Goal: Task Accomplishment & Management: Complete application form

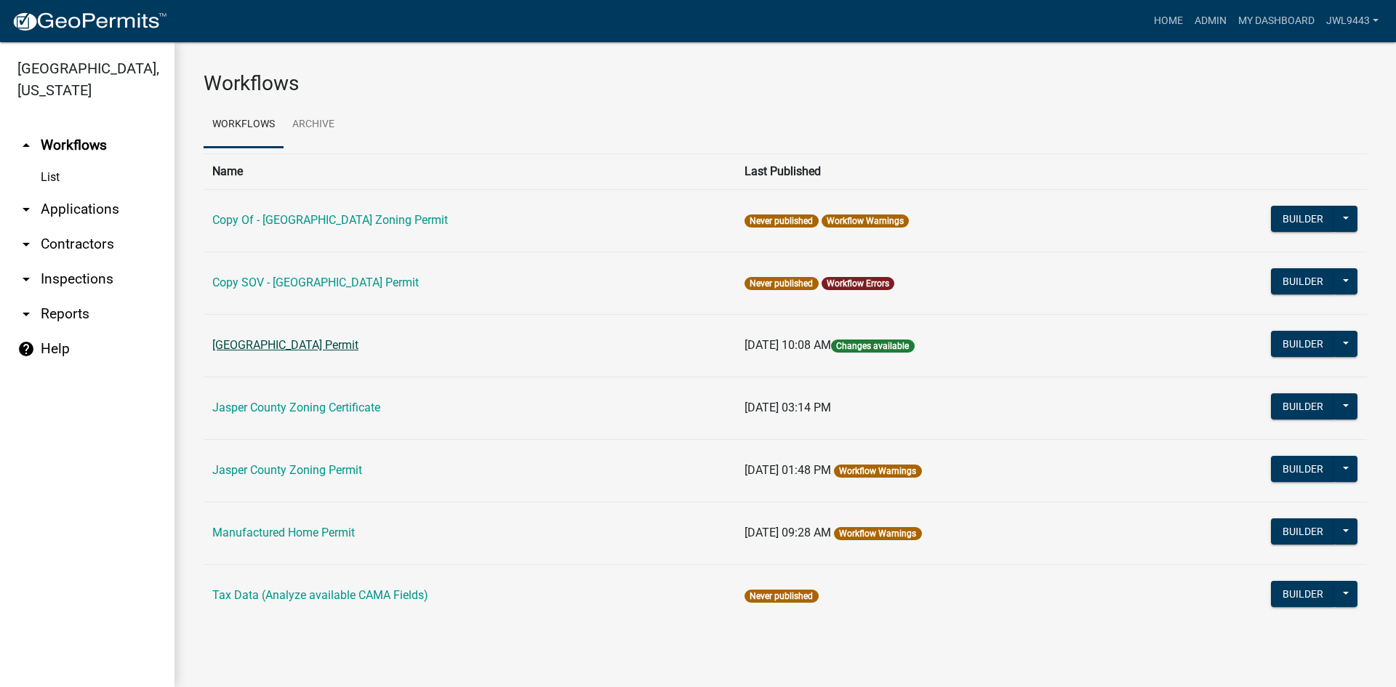
click at [314, 348] on link "[GEOGRAPHIC_DATA] Permit" at bounding box center [285, 345] width 146 height 14
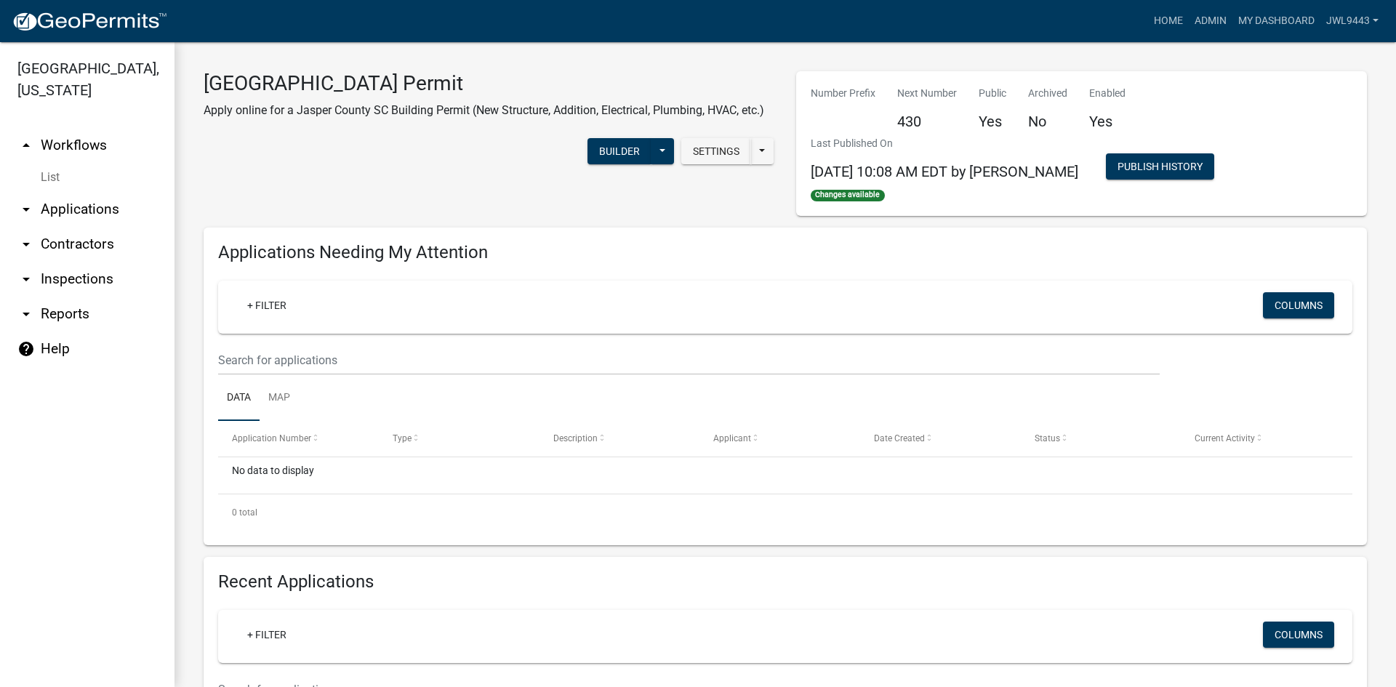
select select "3: 100"
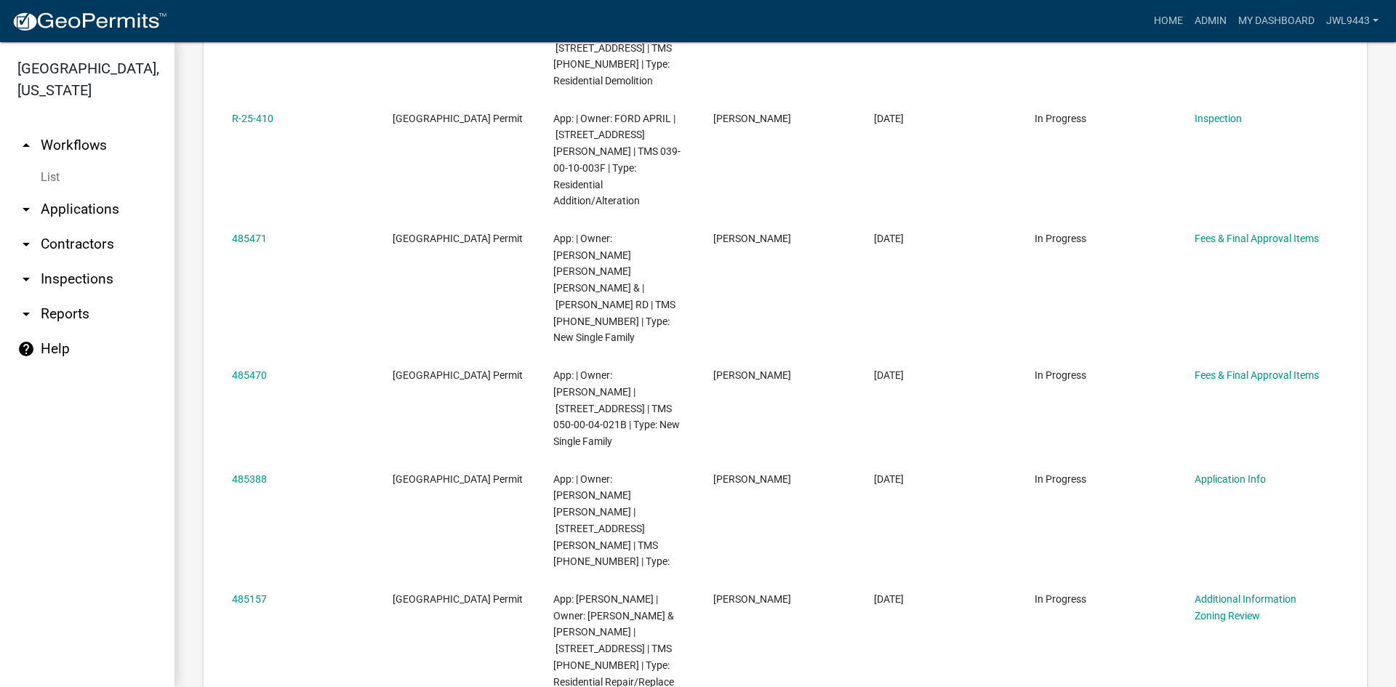
scroll to position [5527, 0]
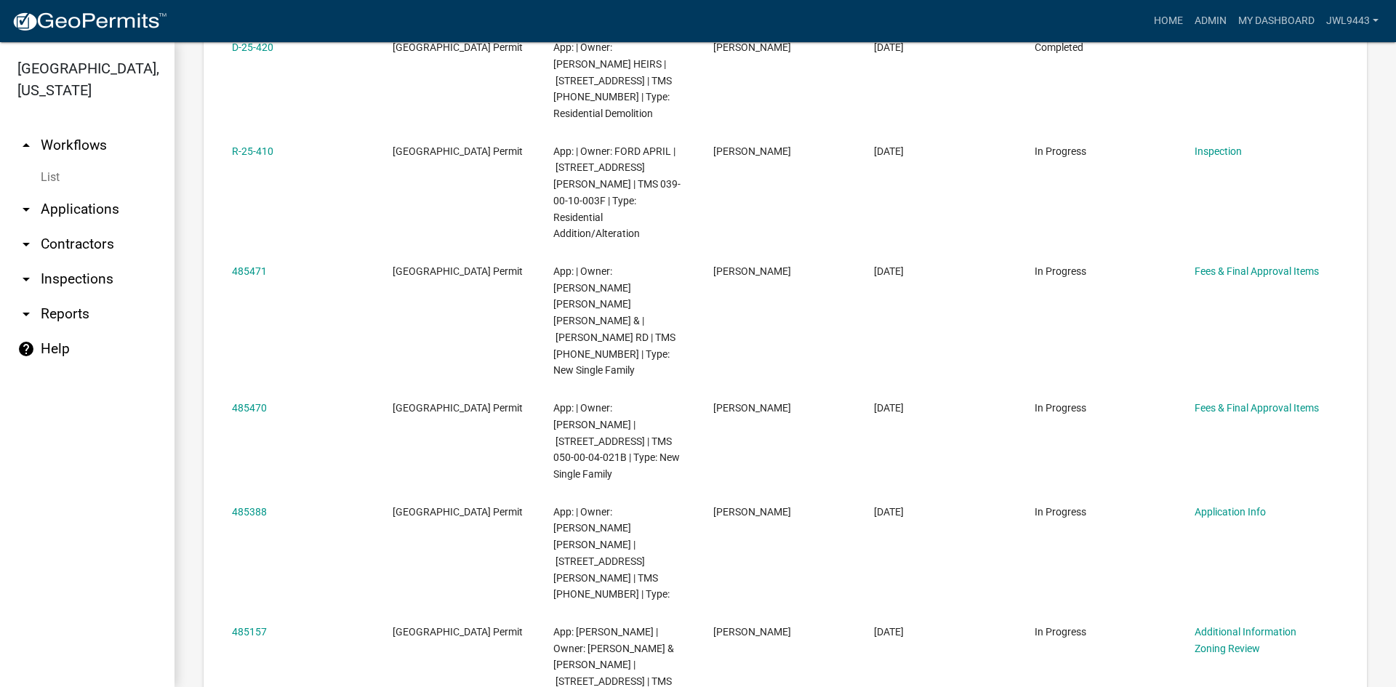
click at [68, 148] on link "arrow_drop_up Workflows" at bounding box center [87, 145] width 175 height 35
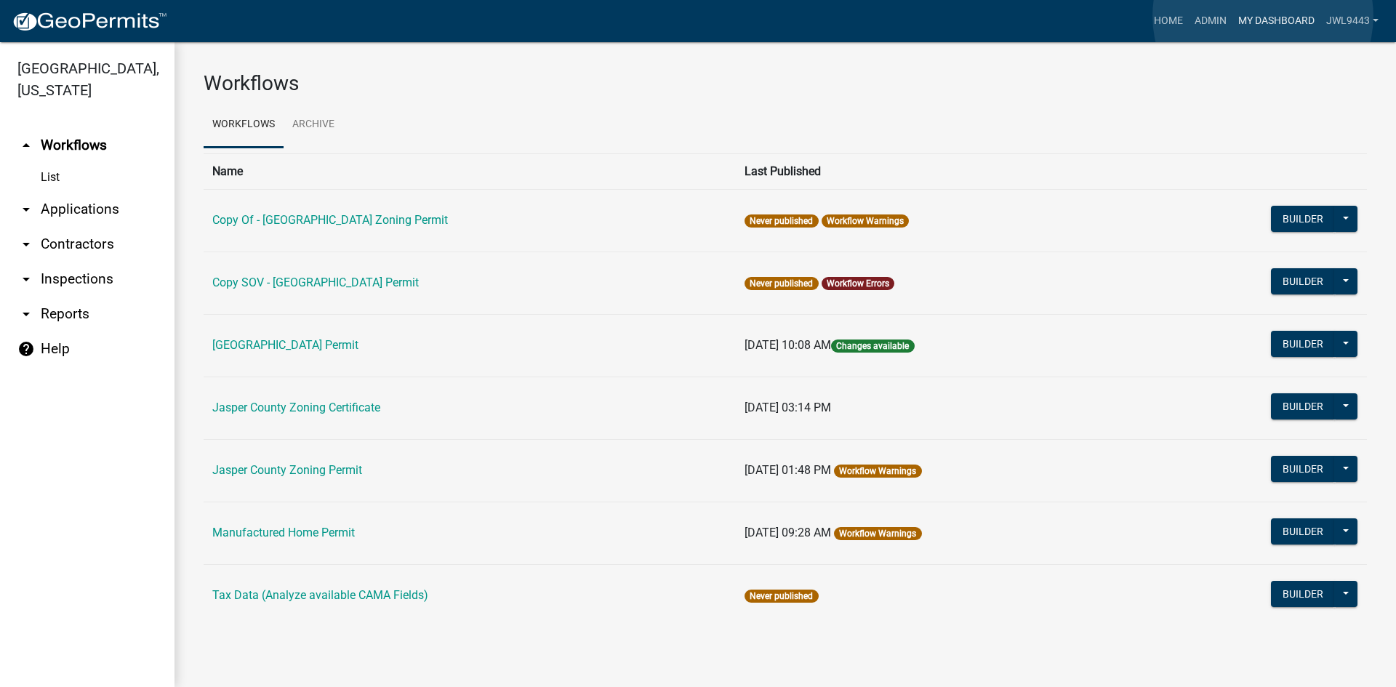
click at [1263, 16] on link "My Dashboard" at bounding box center [1277, 21] width 88 height 28
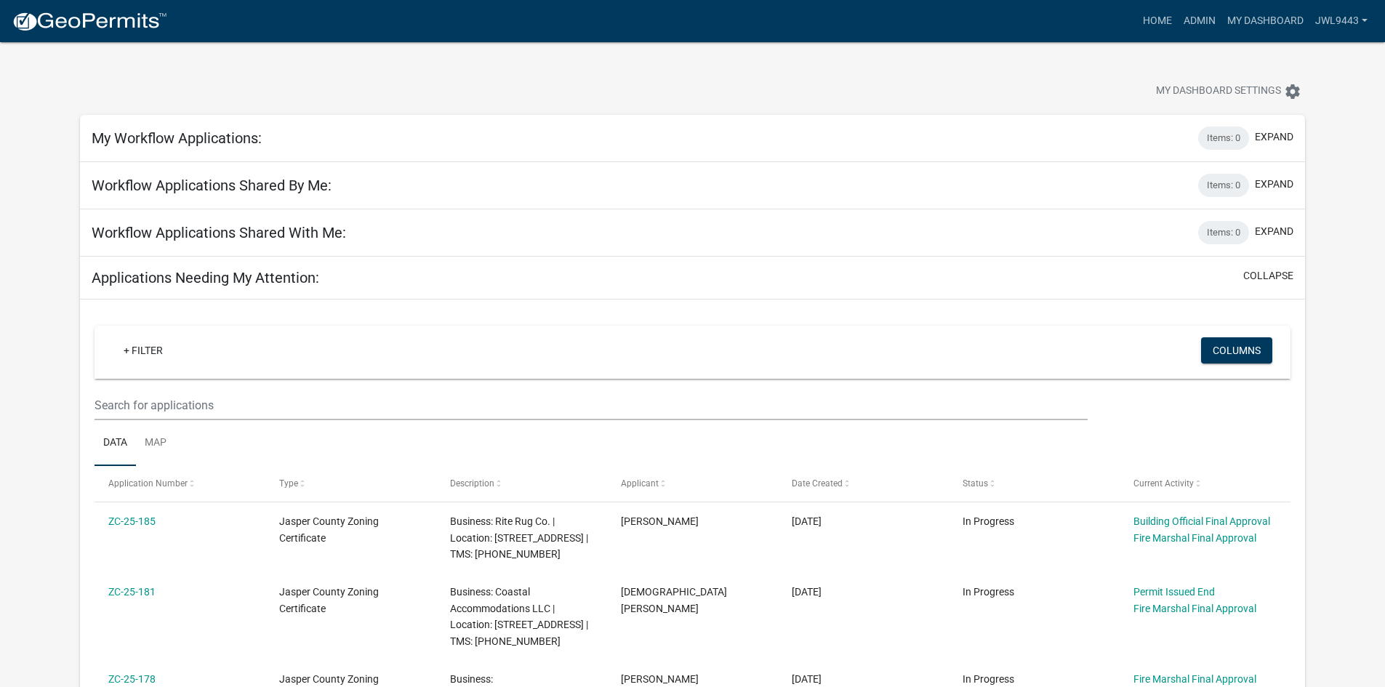
click at [1271, 291] on div "Applications Needing My Attention: collapse" at bounding box center [692, 278] width 1225 height 43
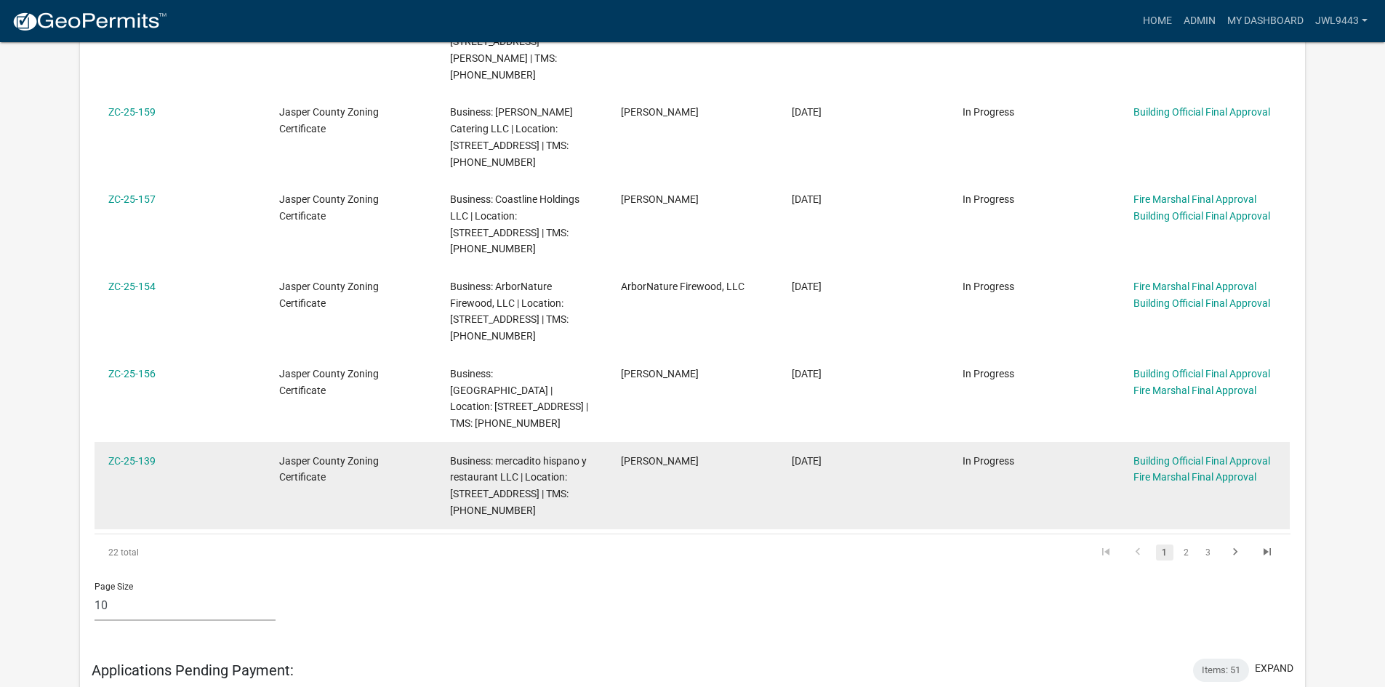
scroll to position [873, 0]
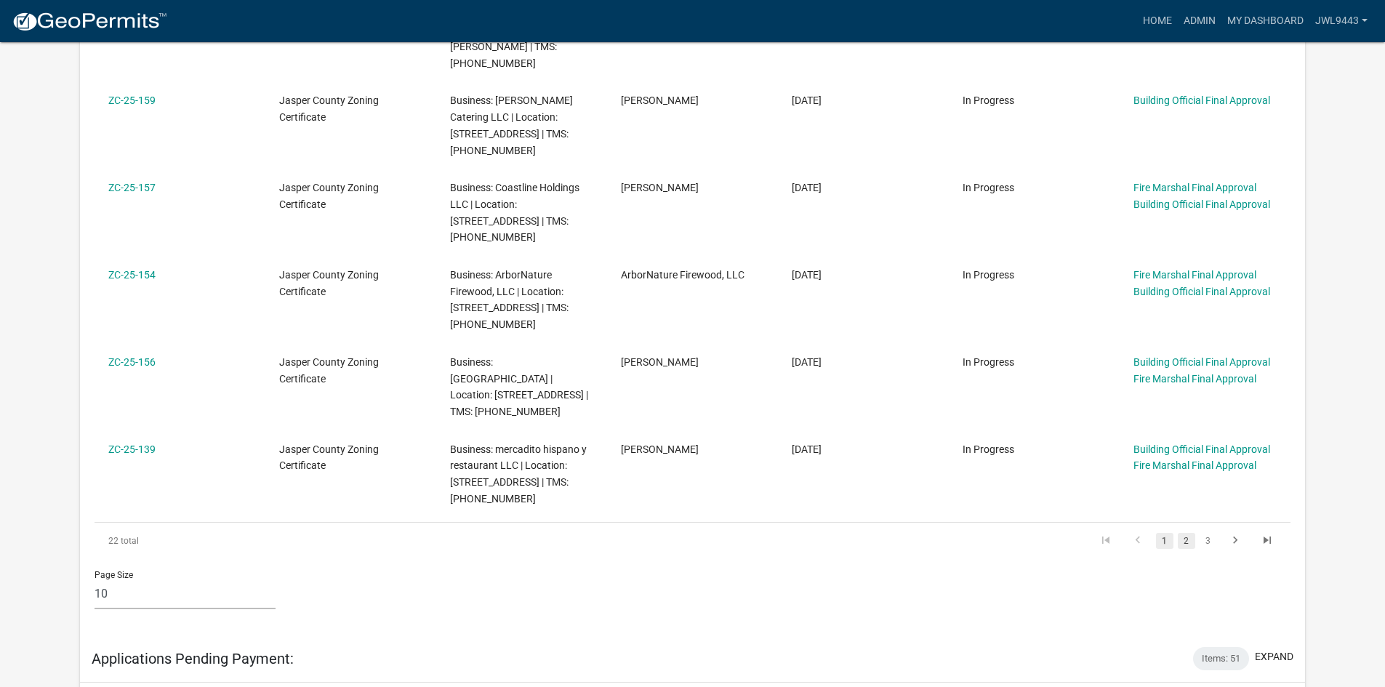
click at [1191, 533] on link "2" at bounding box center [1186, 541] width 17 height 16
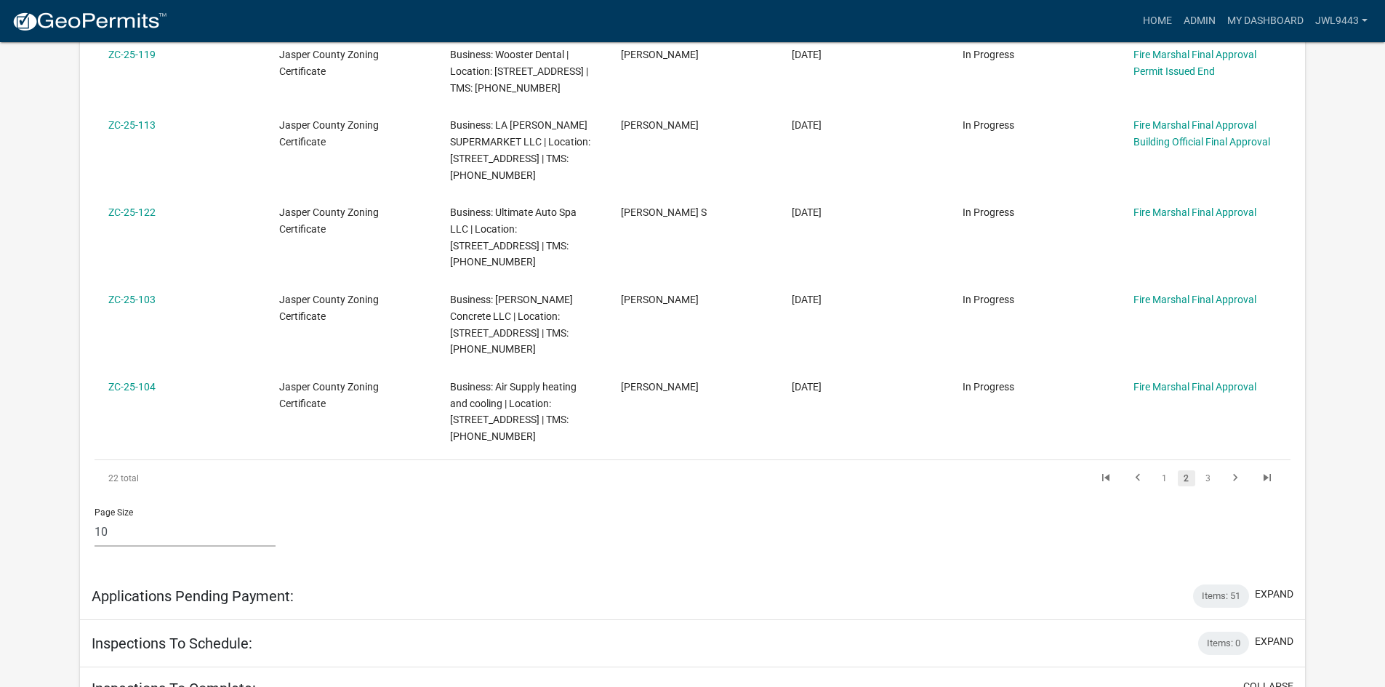
scroll to position [873, 0]
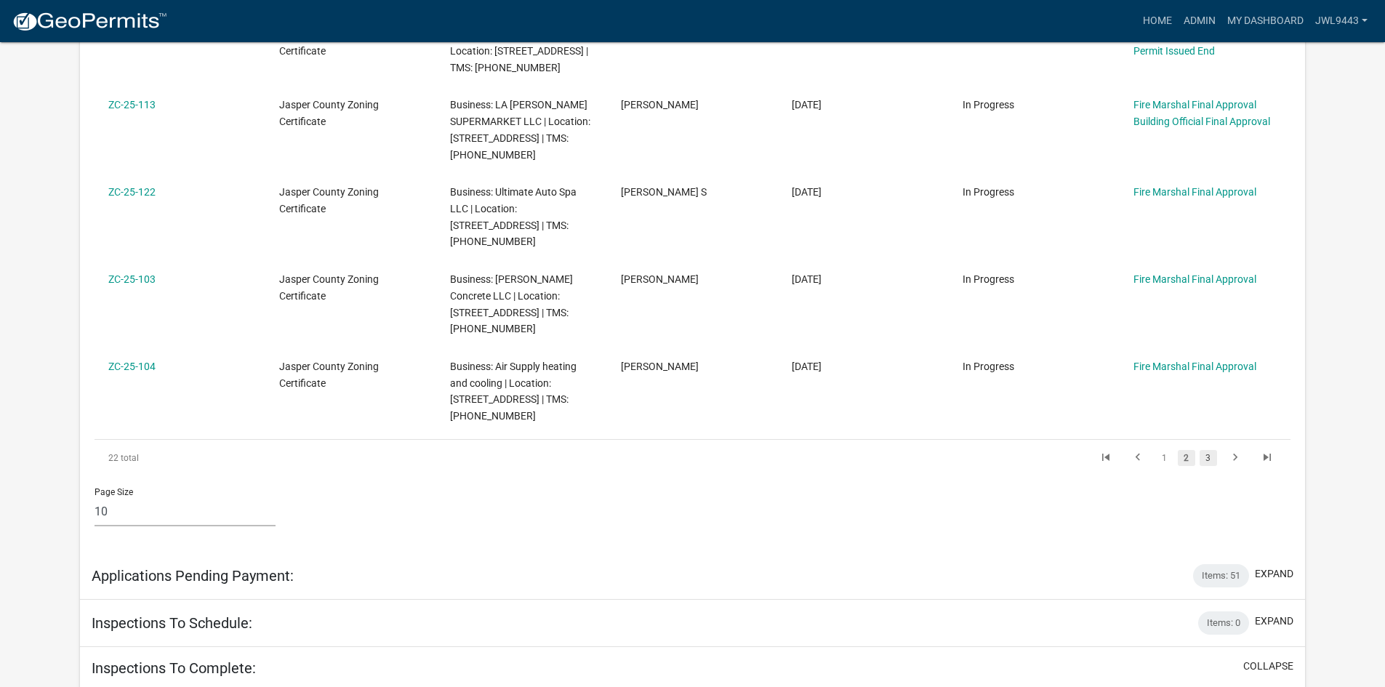
click at [1209, 450] on link "3" at bounding box center [1208, 458] width 17 height 16
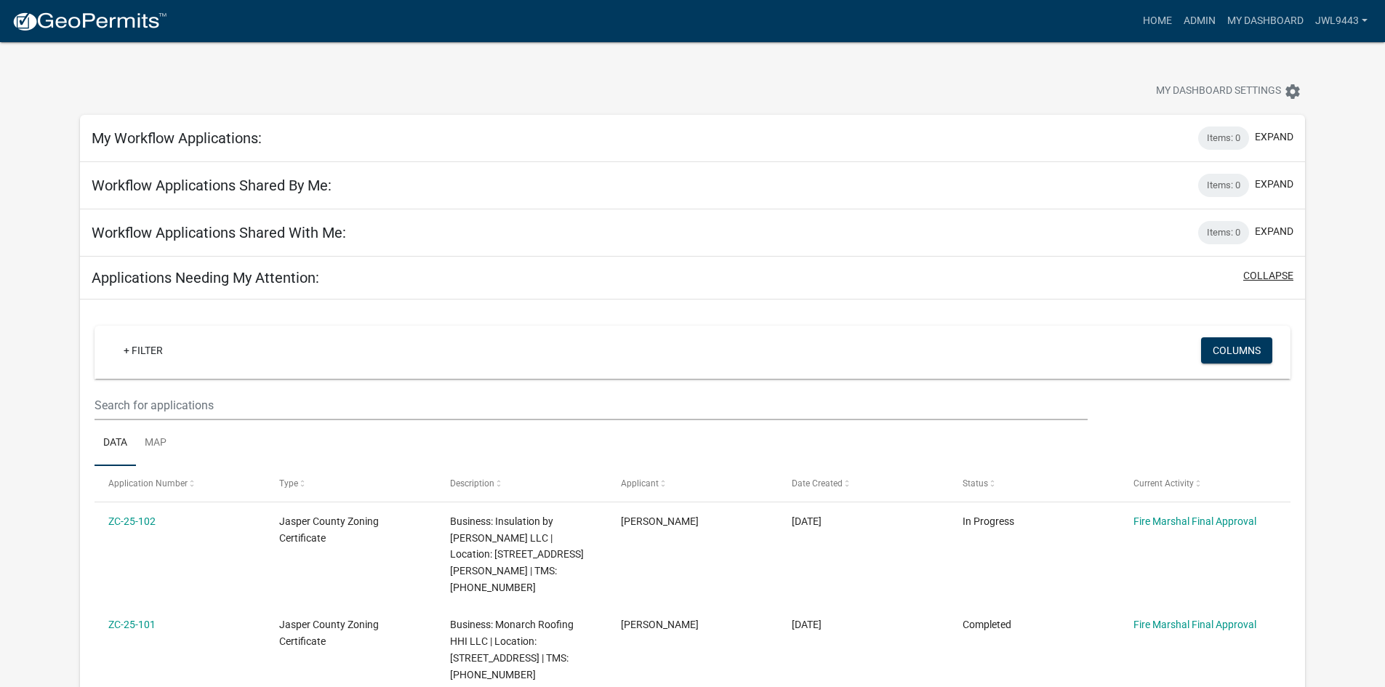
click at [1264, 275] on button "collapse" at bounding box center [1269, 275] width 50 height 15
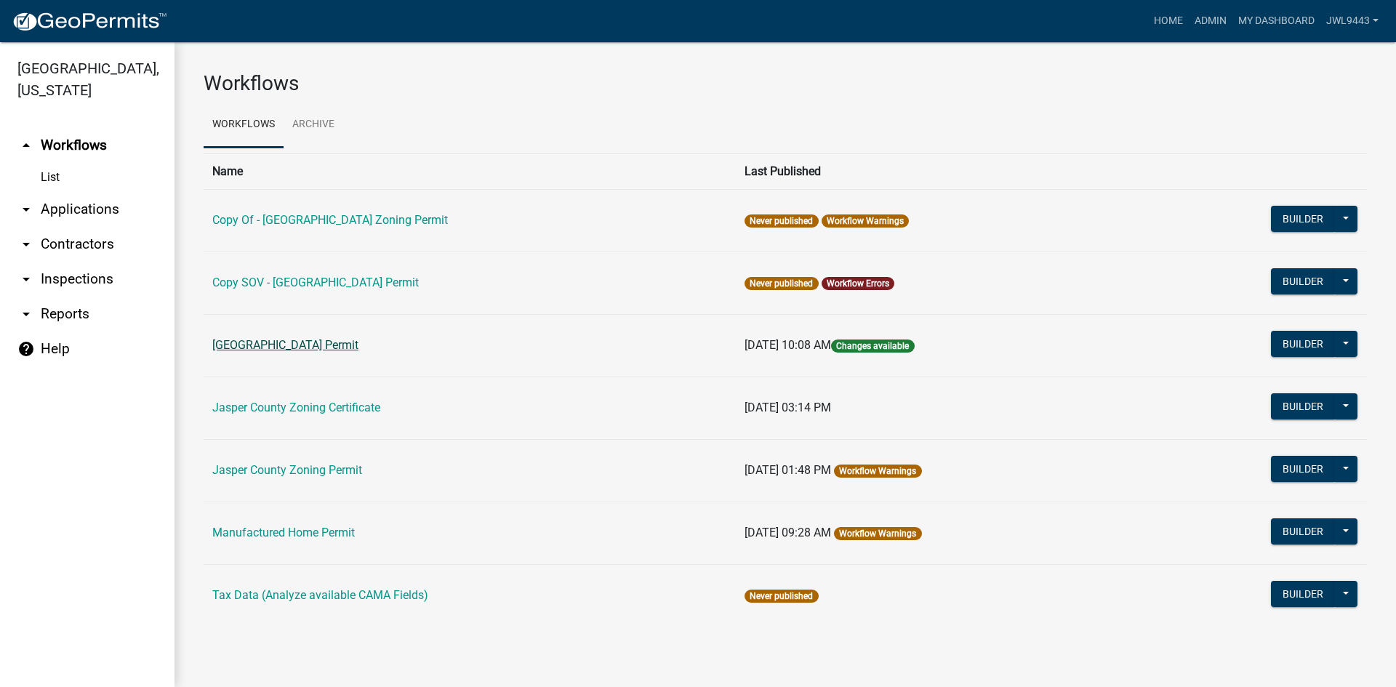
click at [336, 348] on link "[GEOGRAPHIC_DATA] Permit" at bounding box center [285, 345] width 146 height 14
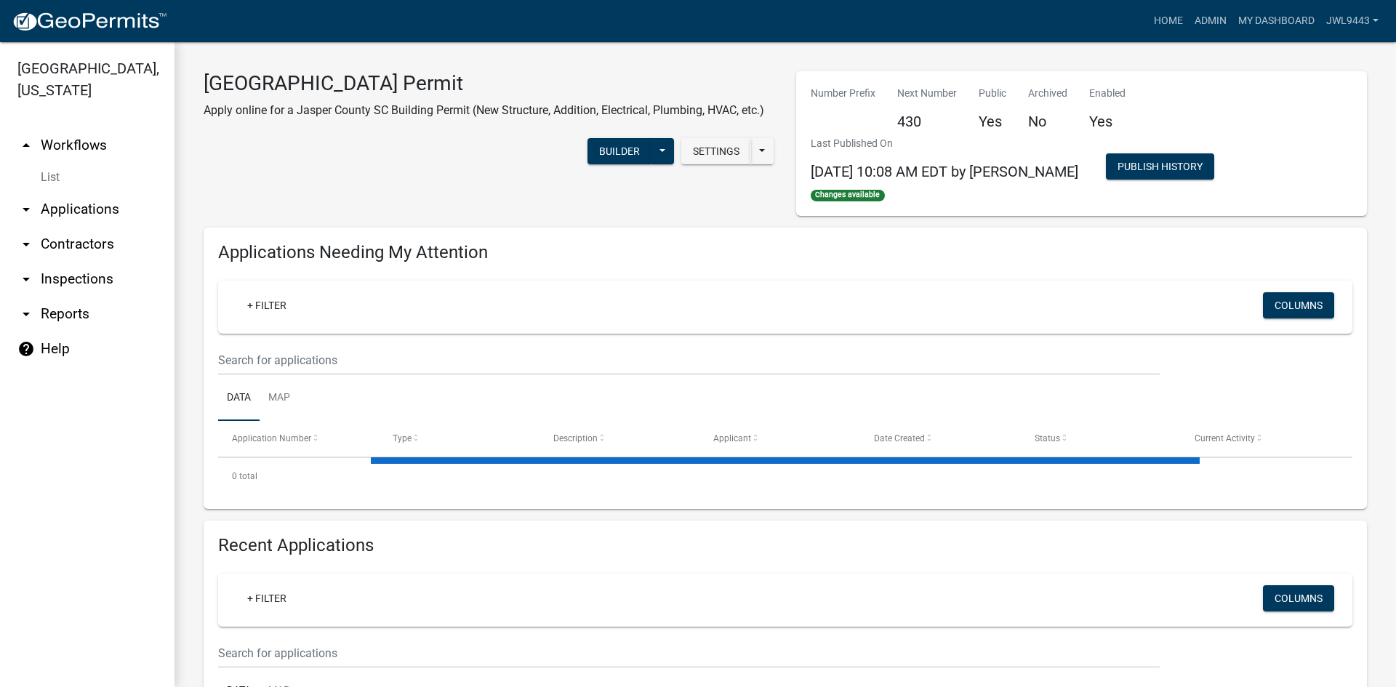
select select "3: 100"
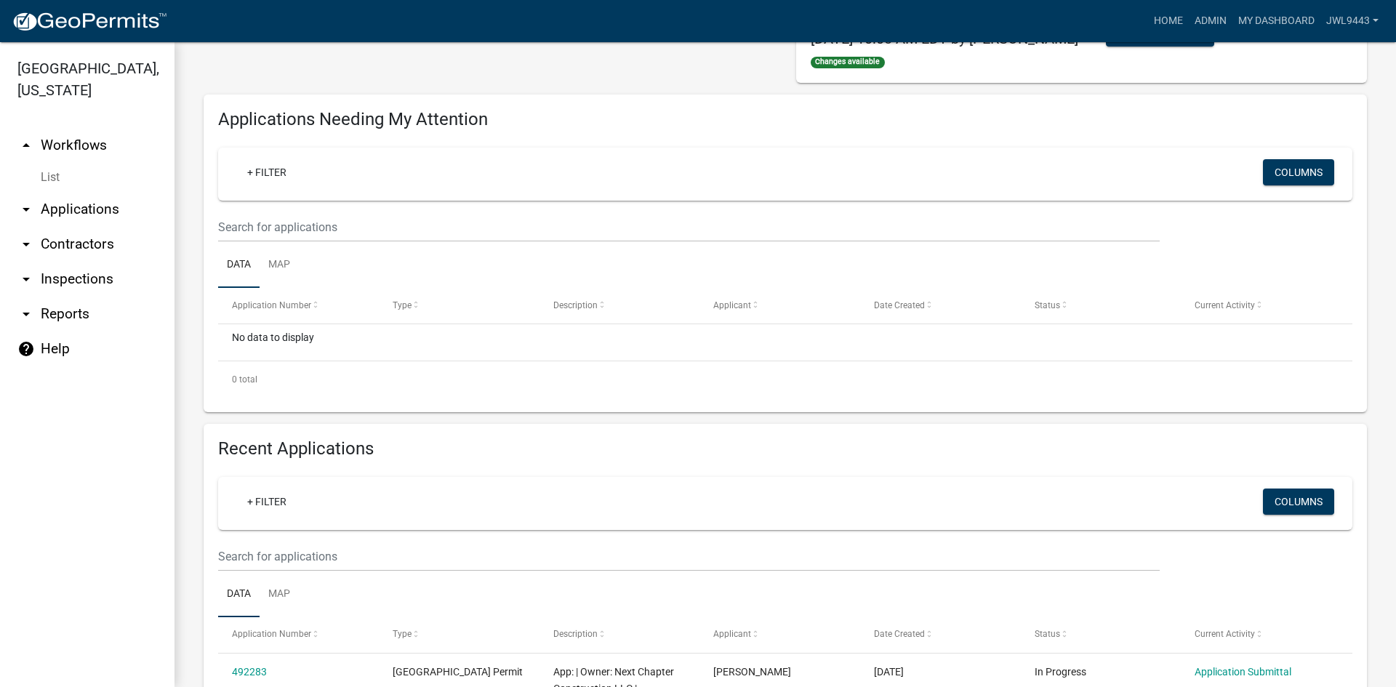
scroll to position [145, 0]
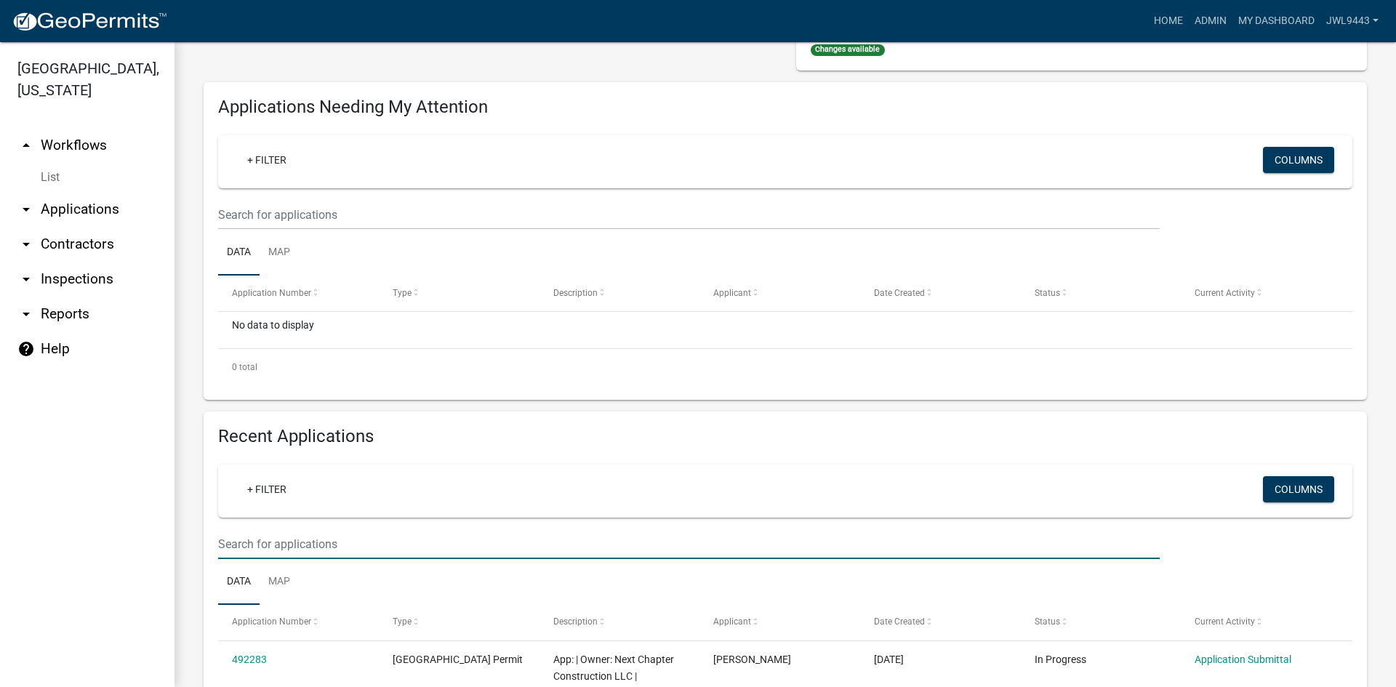
click at [308, 538] on input "text" at bounding box center [689, 544] width 942 height 30
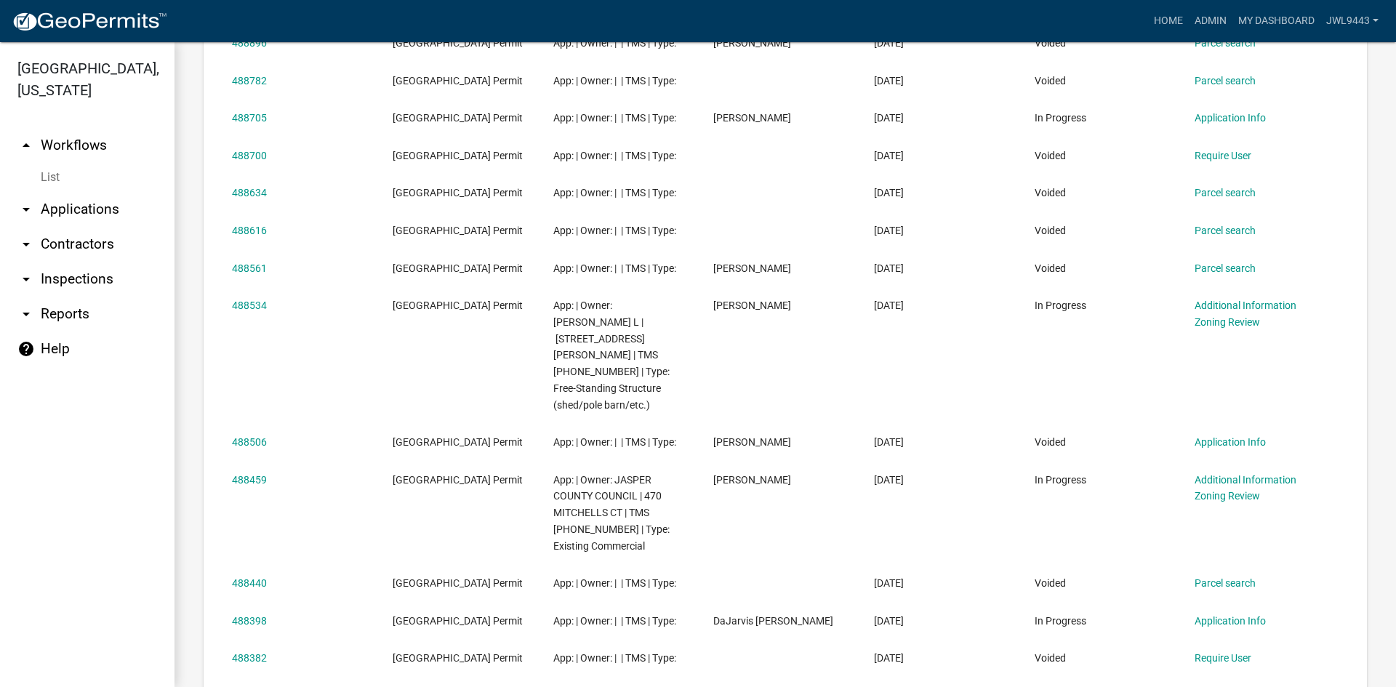
scroll to position [800, 0]
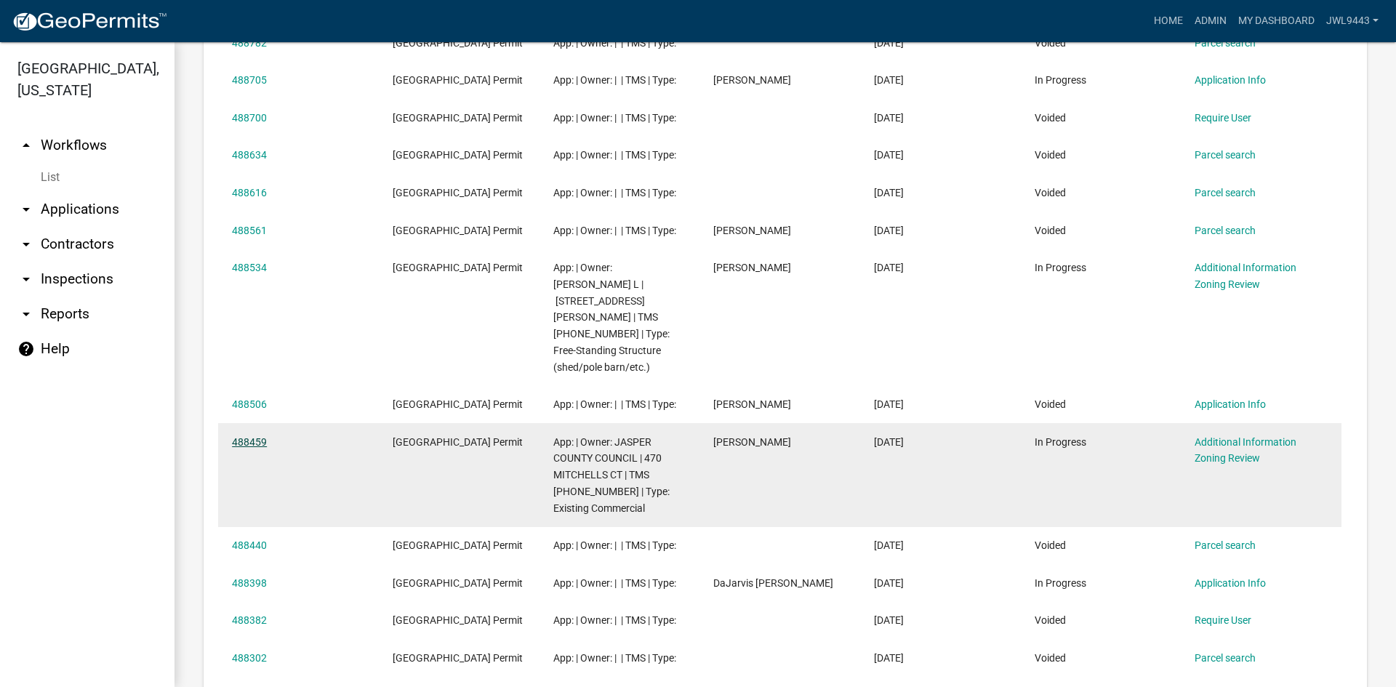
type input "488"
click at [245, 448] on link "488459" at bounding box center [249, 442] width 35 height 12
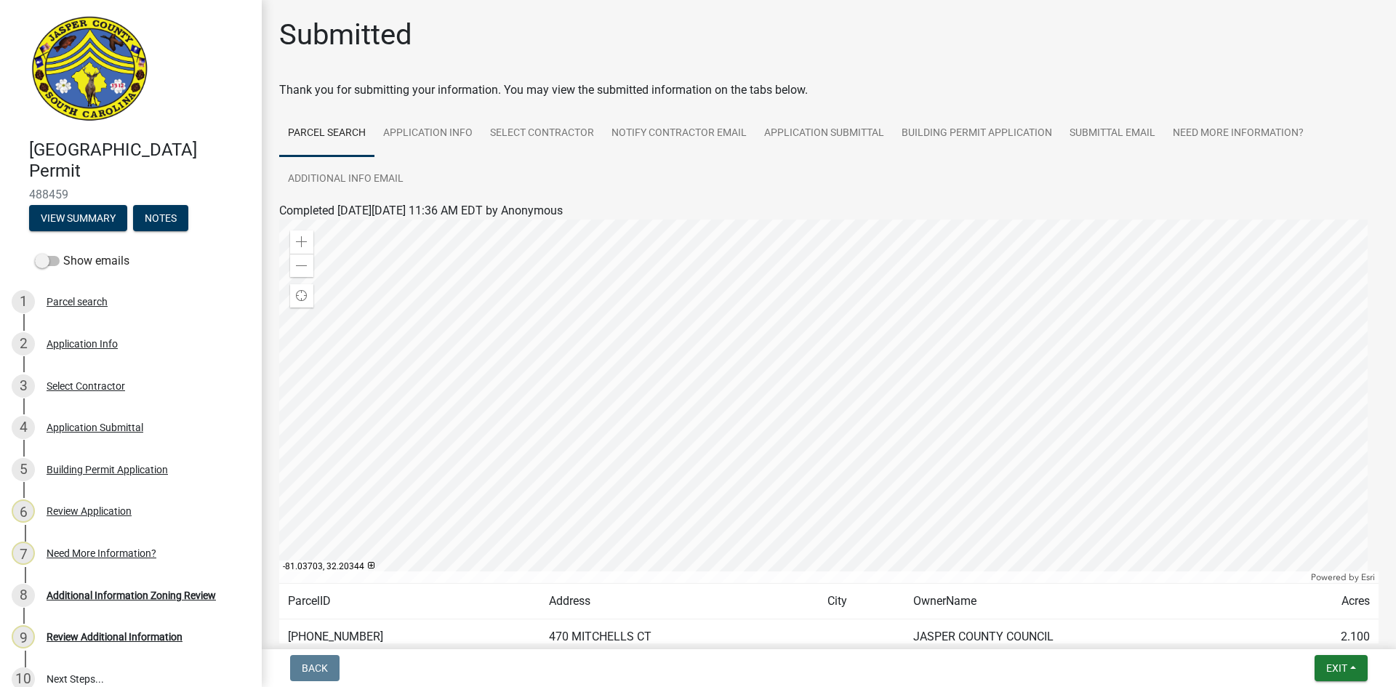
click at [949, 381] on div at bounding box center [829, 402] width 1100 height 364
click at [440, 132] on link "Application Info" at bounding box center [428, 134] width 107 height 47
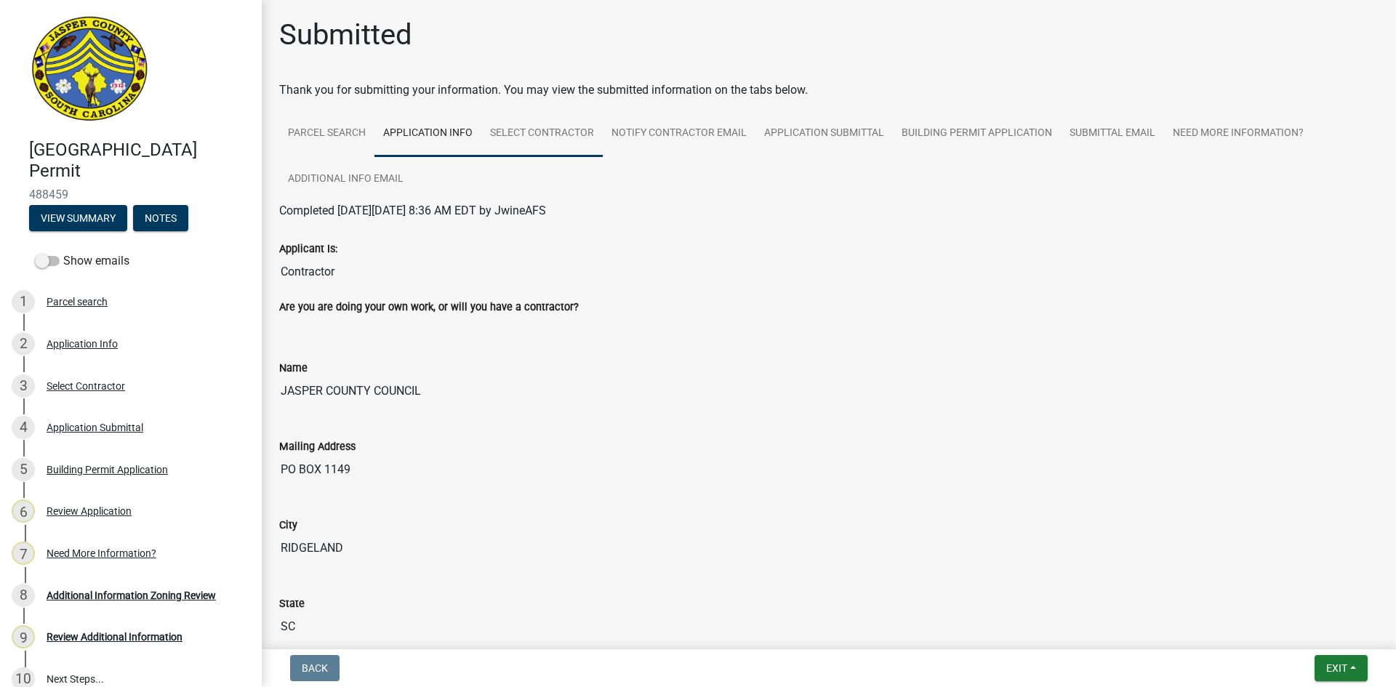
click at [572, 140] on link "Select Contractor" at bounding box center [541, 134] width 121 height 47
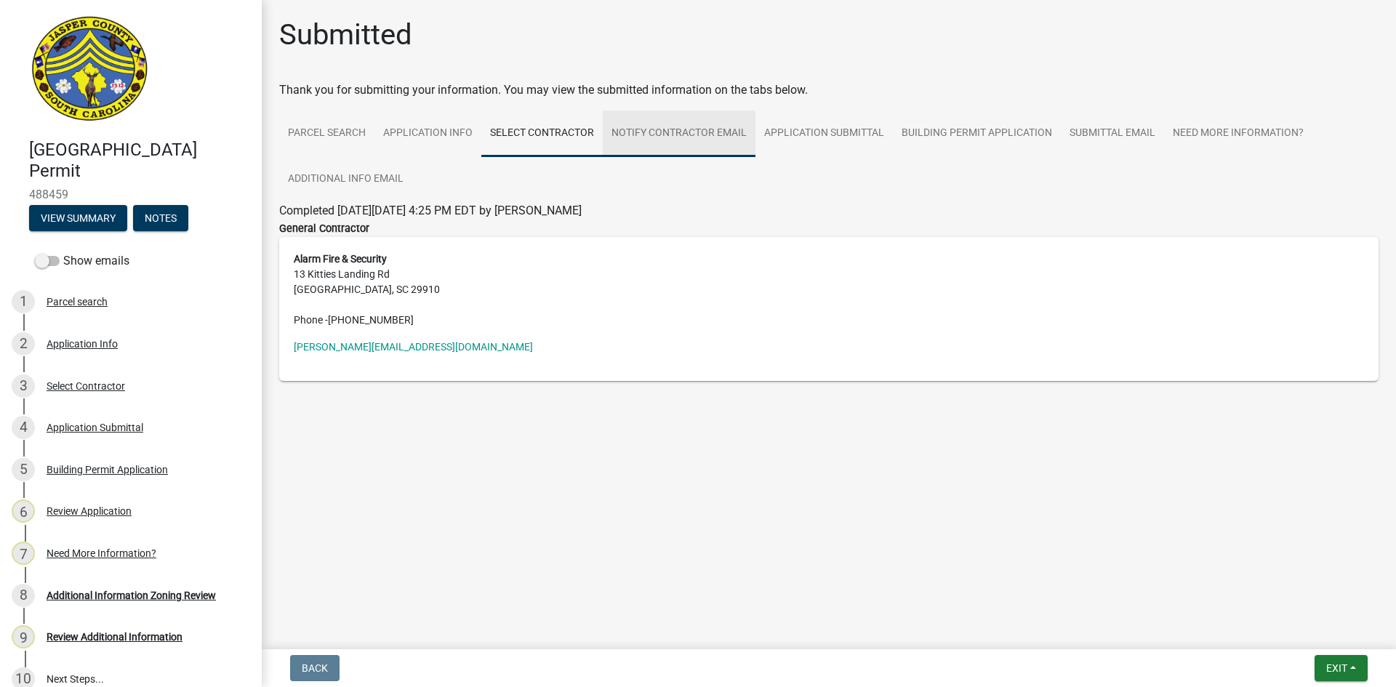
click at [653, 128] on link "Notify Contractor Email" at bounding box center [679, 134] width 153 height 47
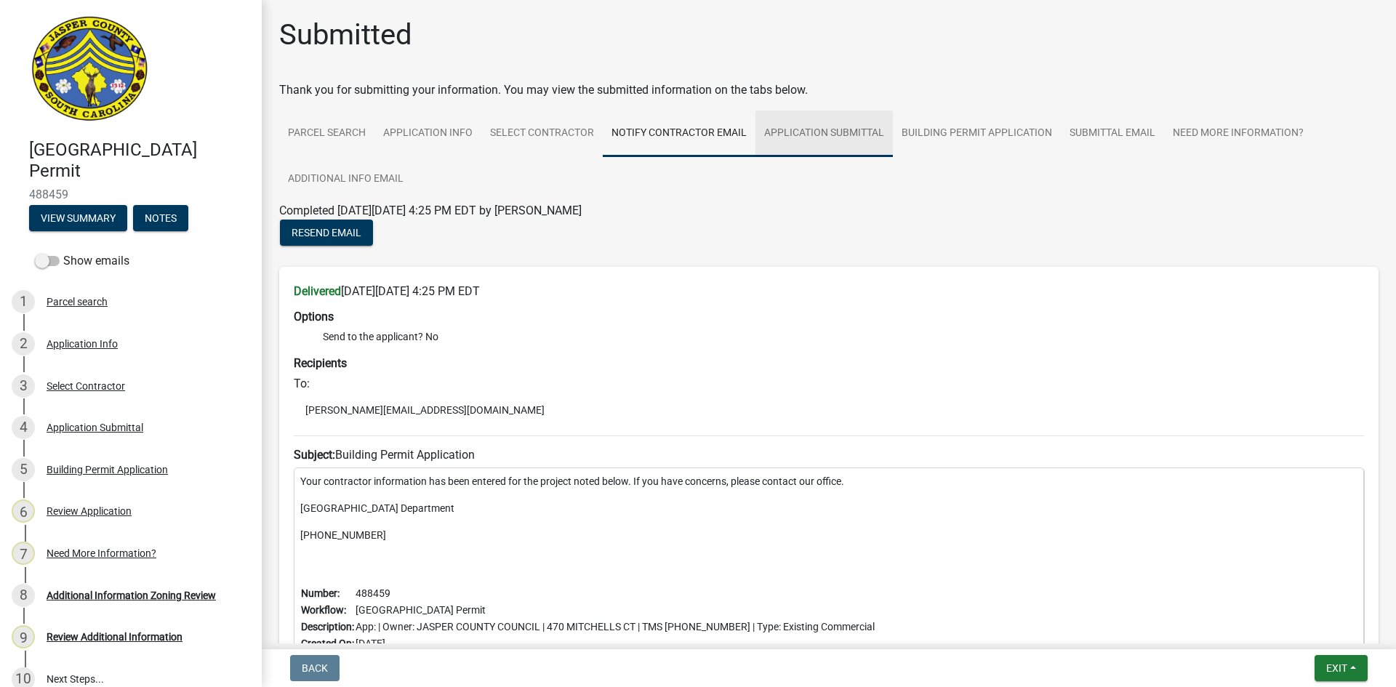
click at [805, 140] on link "Application Submittal" at bounding box center [824, 134] width 137 height 47
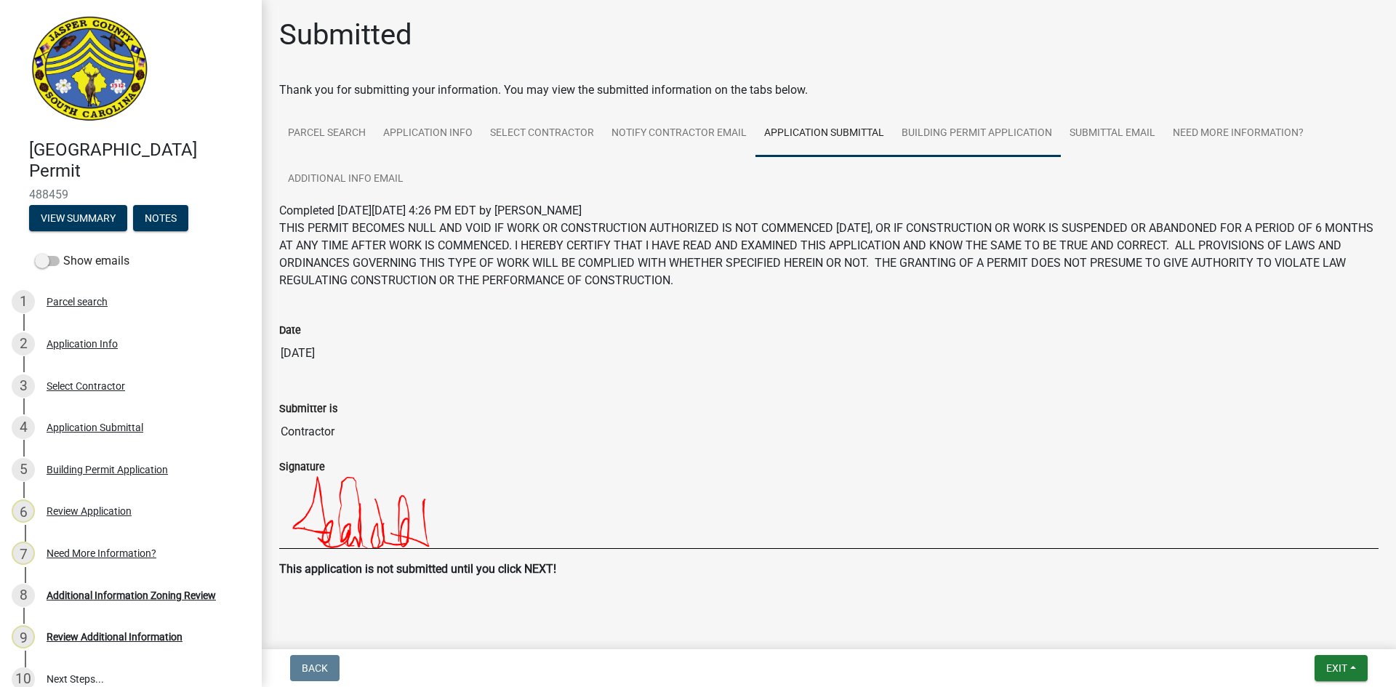
click at [935, 141] on link "Building Permit Application" at bounding box center [977, 134] width 168 height 47
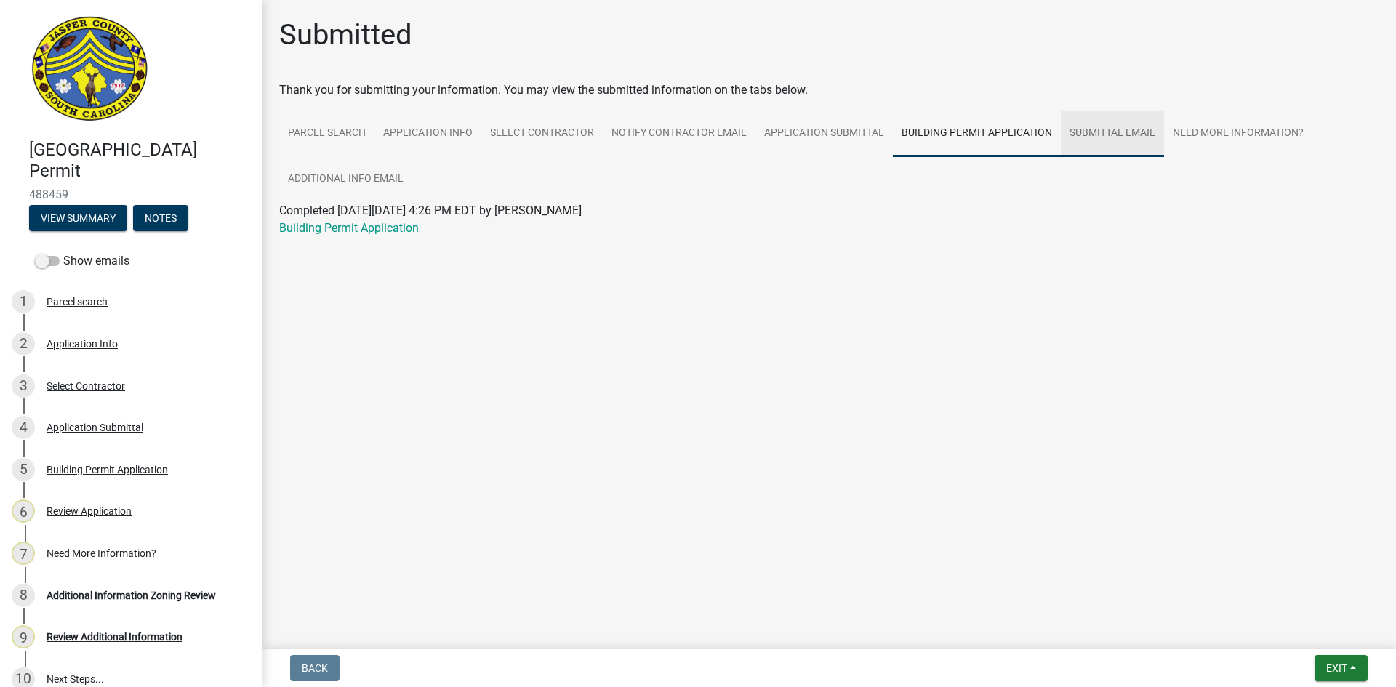
click at [1111, 130] on link "Submittal Email" at bounding box center [1112, 134] width 103 height 47
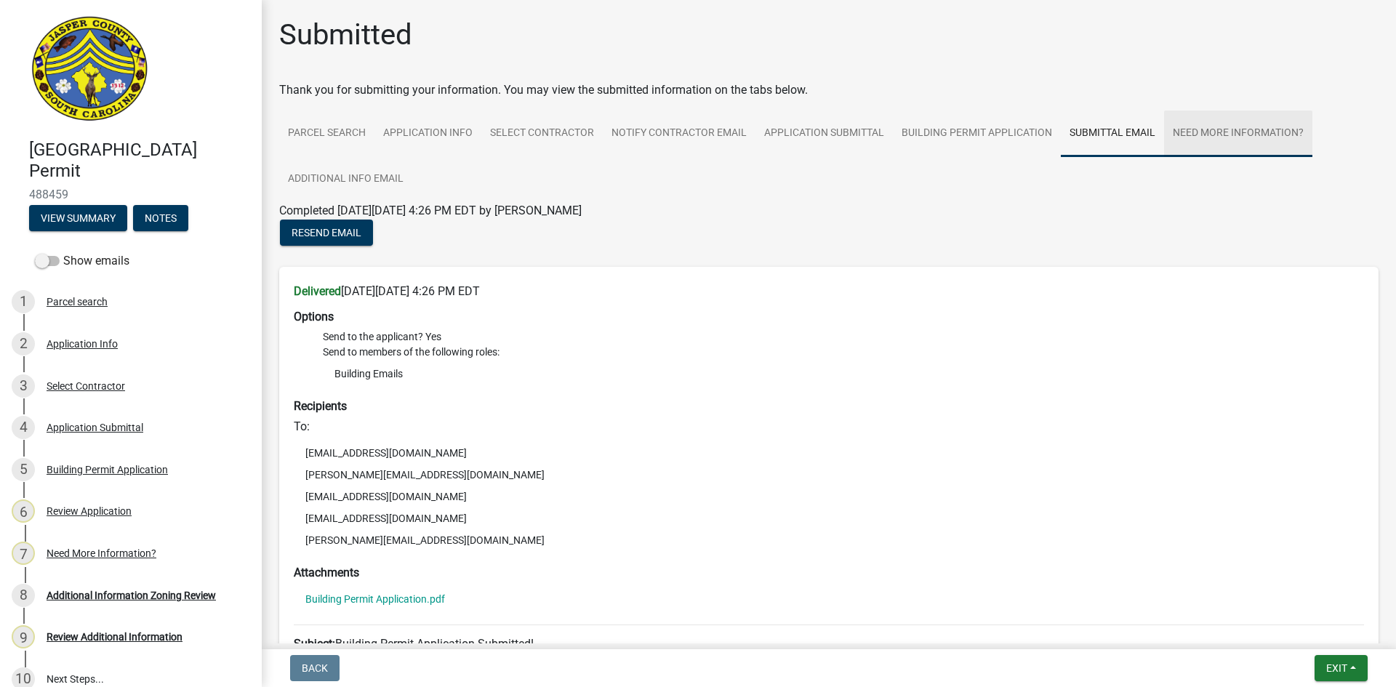
click at [1225, 140] on link "Need More Information?" at bounding box center [1238, 134] width 148 height 47
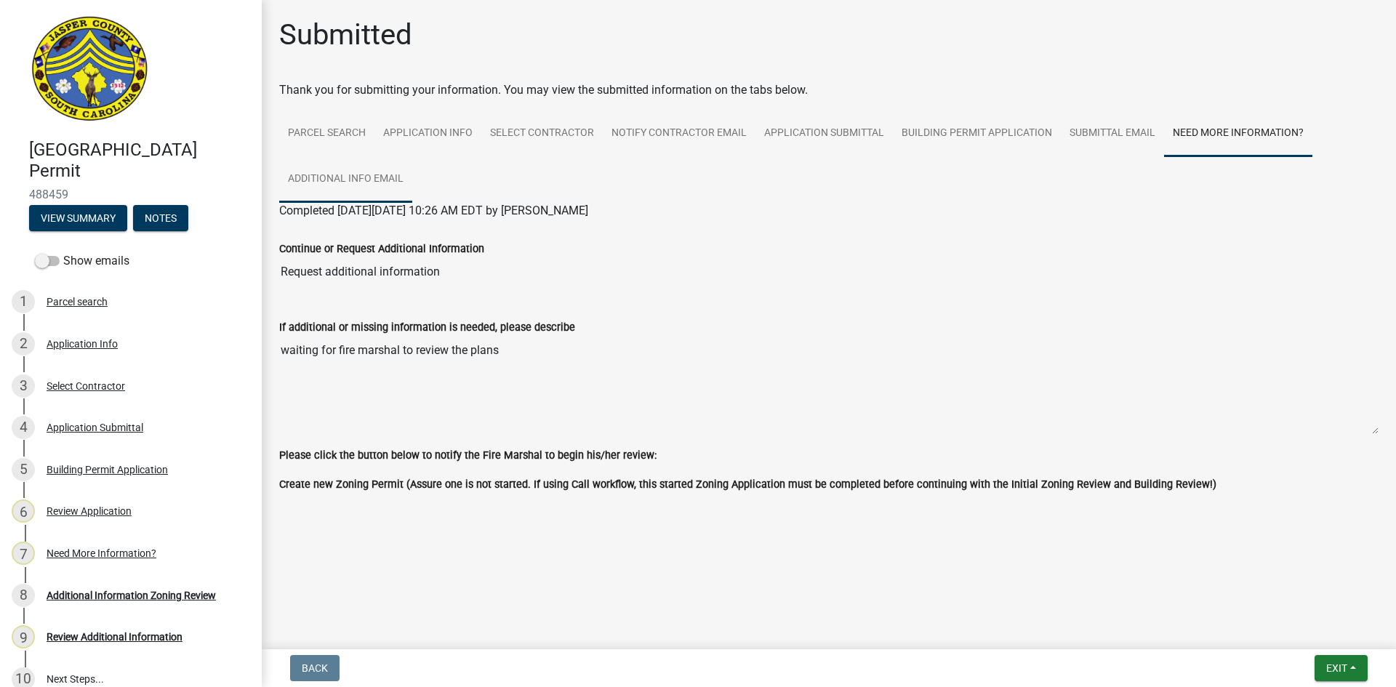
click at [324, 175] on link "Additional info email" at bounding box center [345, 179] width 133 height 47
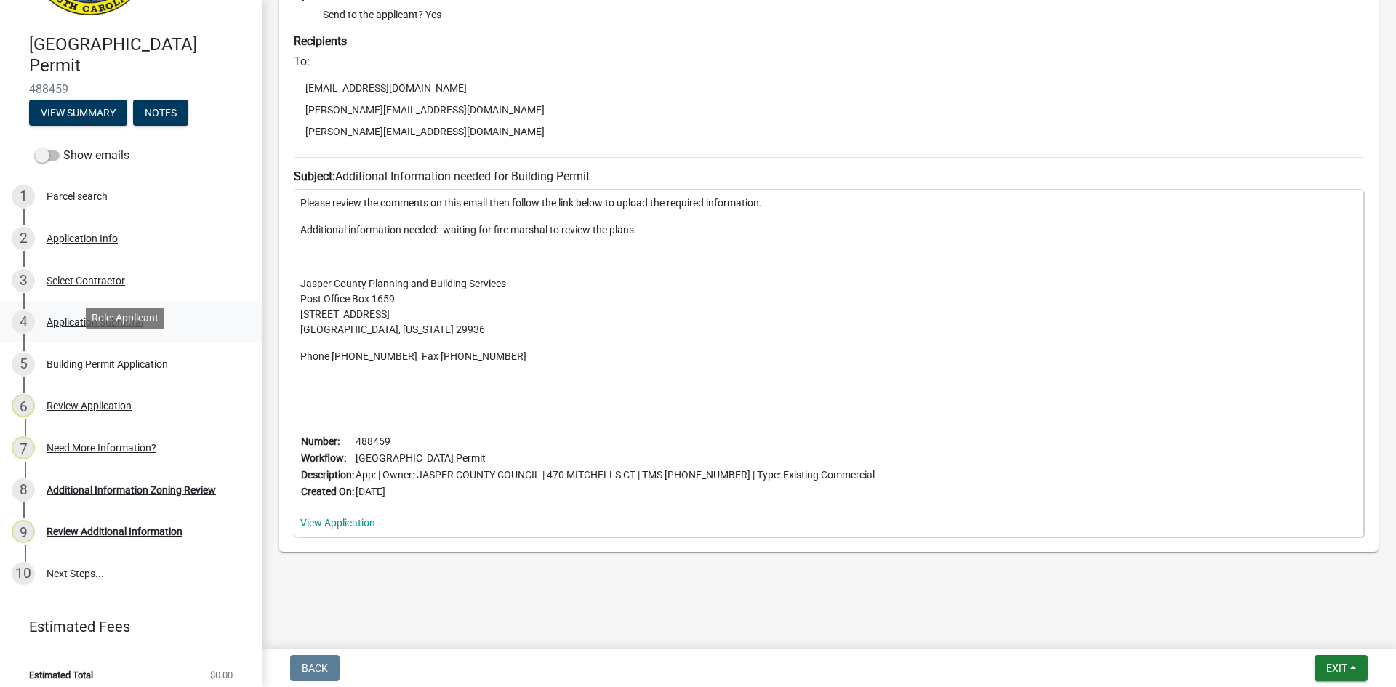
scroll to position [116, 0]
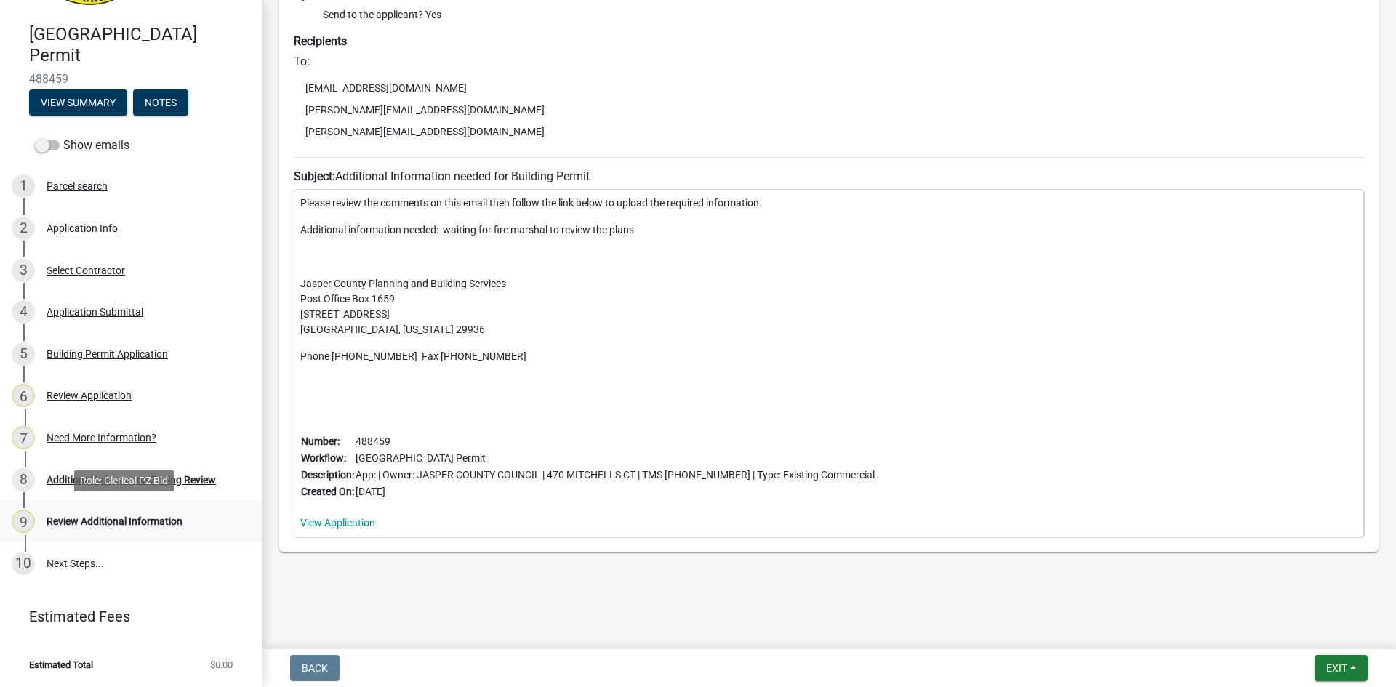
click at [126, 526] on div "Review Additional Information" at bounding box center [115, 521] width 136 height 10
click at [329, 527] on link "View Application" at bounding box center [337, 523] width 75 height 12
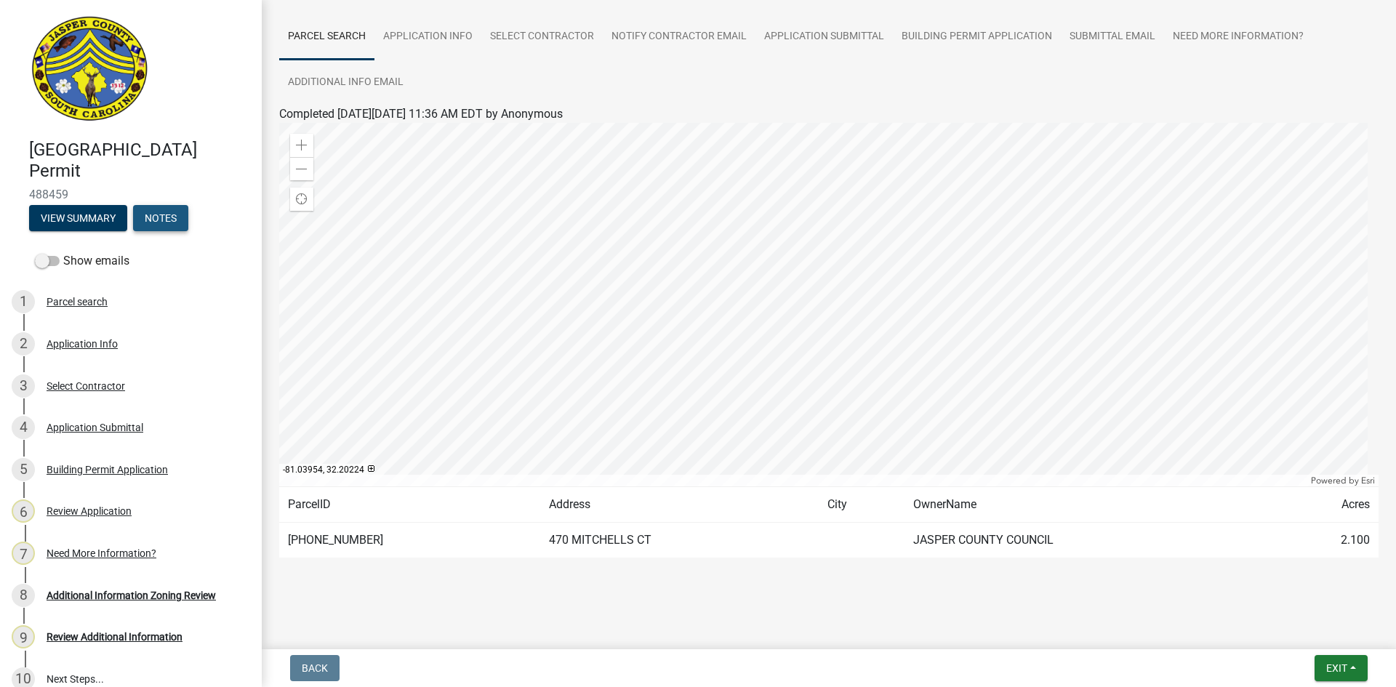
click at [174, 226] on button "Notes" at bounding box center [160, 218] width 55 height 26
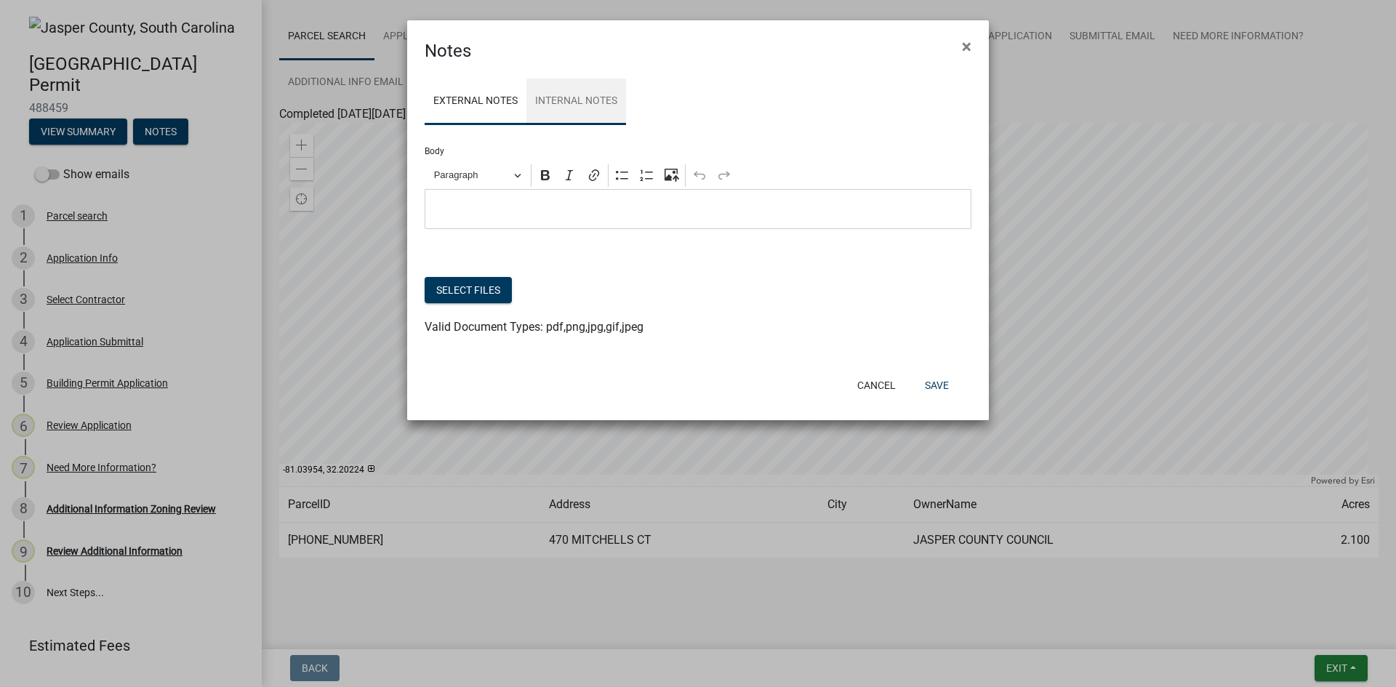
click at [572, 103] on link "Internal Notes" at bounding box center [577, 102] width 100 height 47
click at [969, 49] on span "×" at bounding box center [966, 46] width 9 height 20
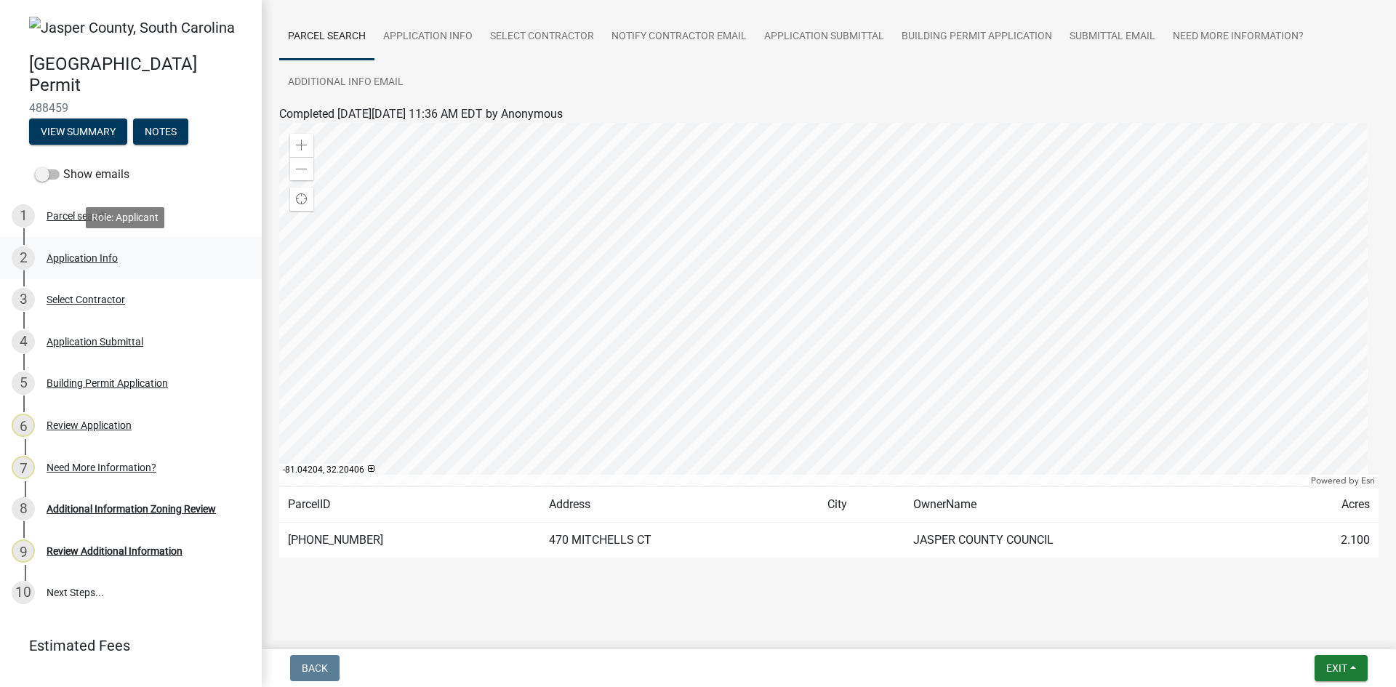
click at [94, 261] on div "Application Info" at bounding box center [82, 258] width 71 height 10
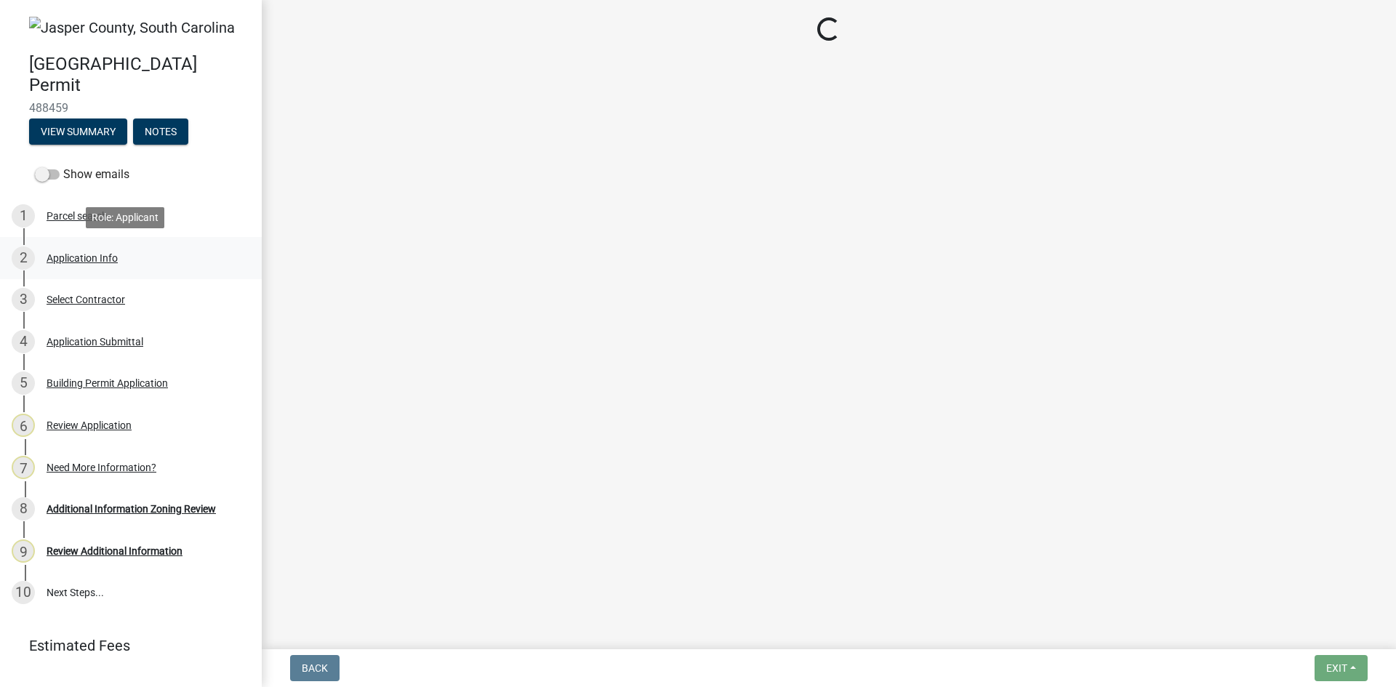
select select "9ee69ee8-4d28-486b-bc7b-e904e70aa828"
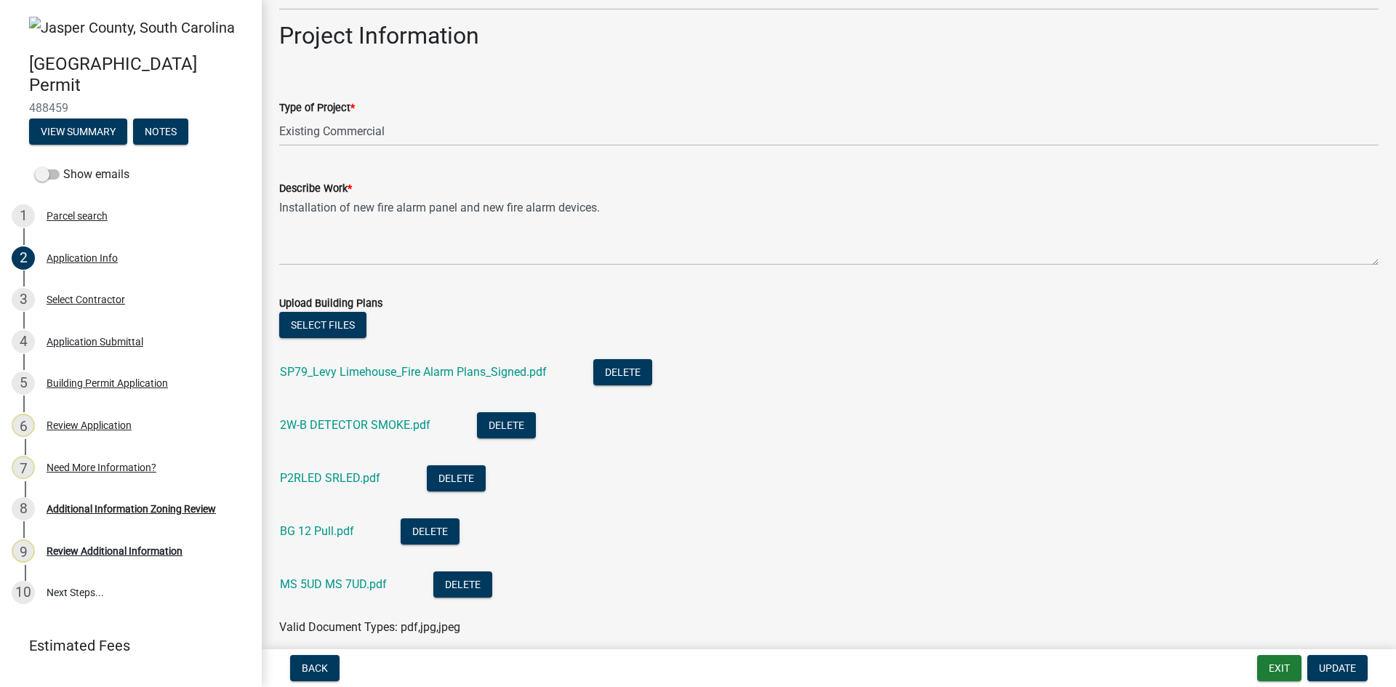
scroll to position [1600, 0]
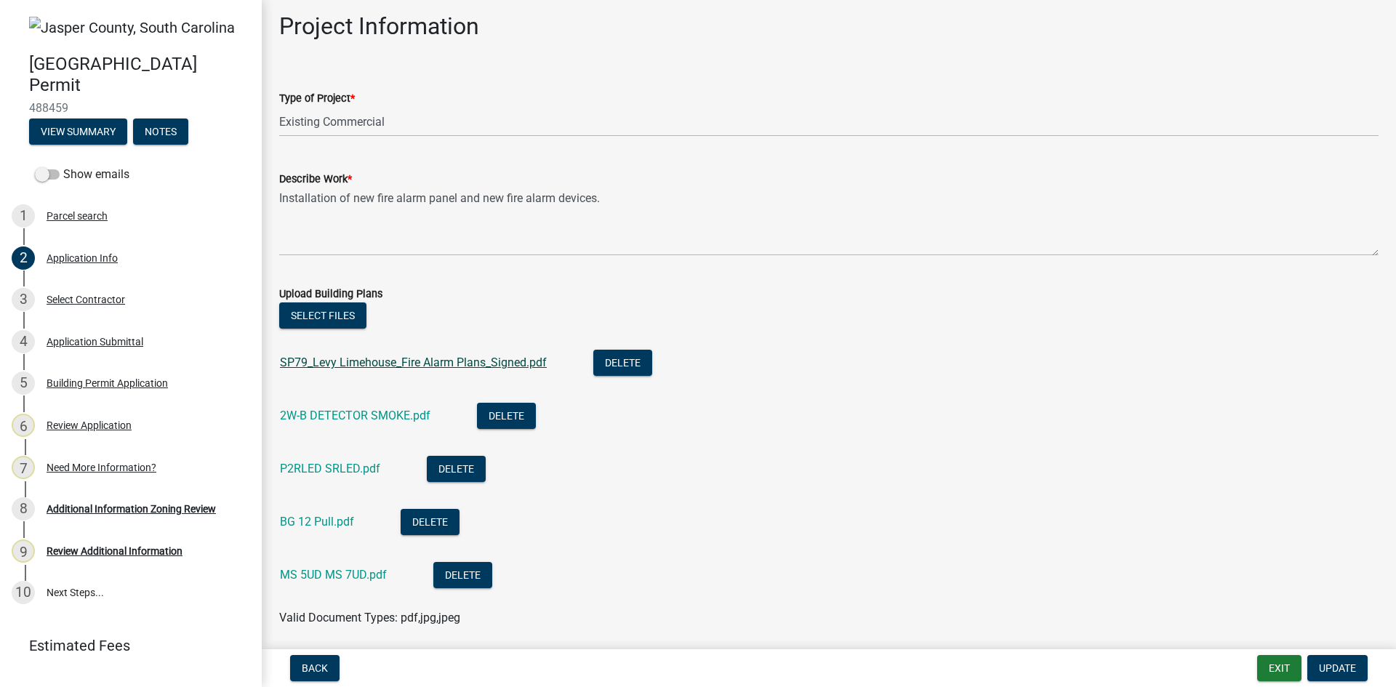
click at [415, 364] on link "SP79_Levy Limehouse_Fire Alarm Plans_Signed.pdf" at bounding box center [413, 363] width 267 height 14
click at [349, 418] on link "2W-B DETECTOR SMOKE.pdf" at bounding box center [355, 416] width 151 height 14
click at [332, 478] on div "P2RLED SRLED.pdf" at bounding box center [342, 471] width 124 height 30
click at [331, 465] on link "P2RLED SRLED.pdf" at bounding box center [330, 469] width 100 height 14
click at [309, 522] on link "BG 12 Pull.pdf" at bounding box center [317, 522] width 74 height 14
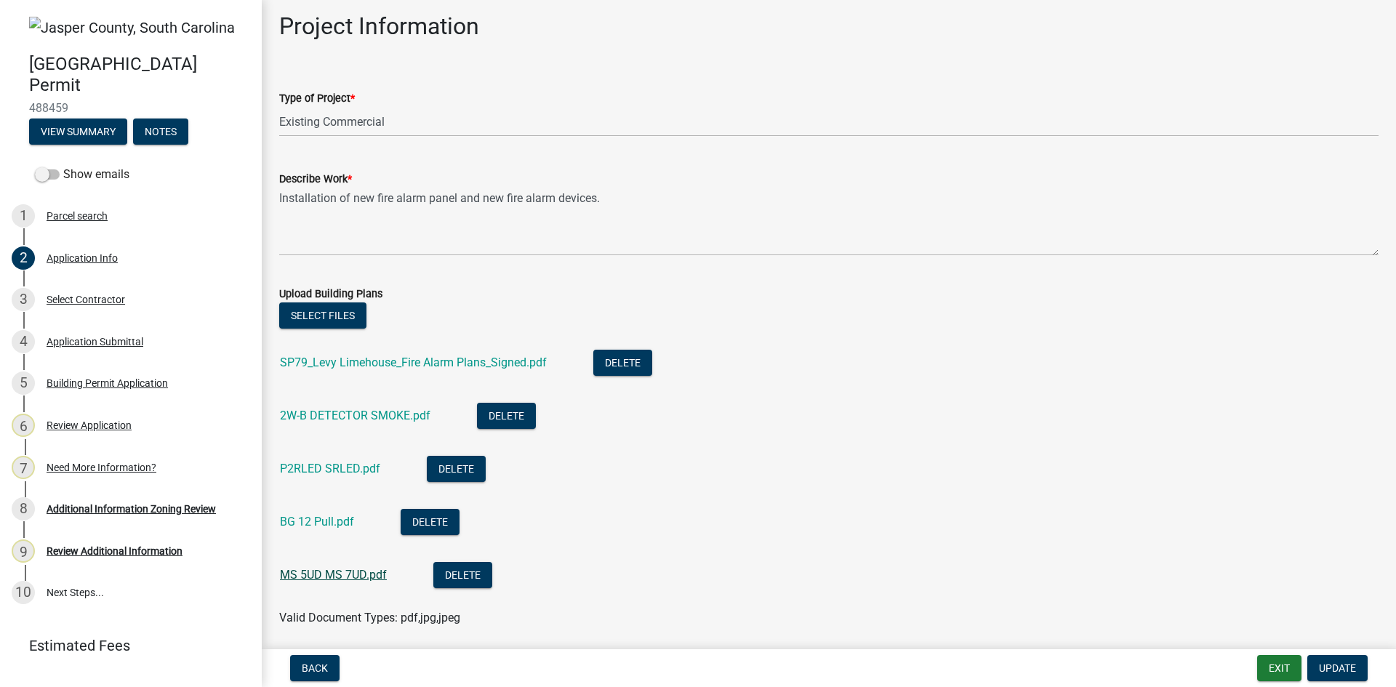
click at [352, 576] on link "MS 5UD MS 7UD.pdf" at bounding box center [333, 575] width 107 height 14
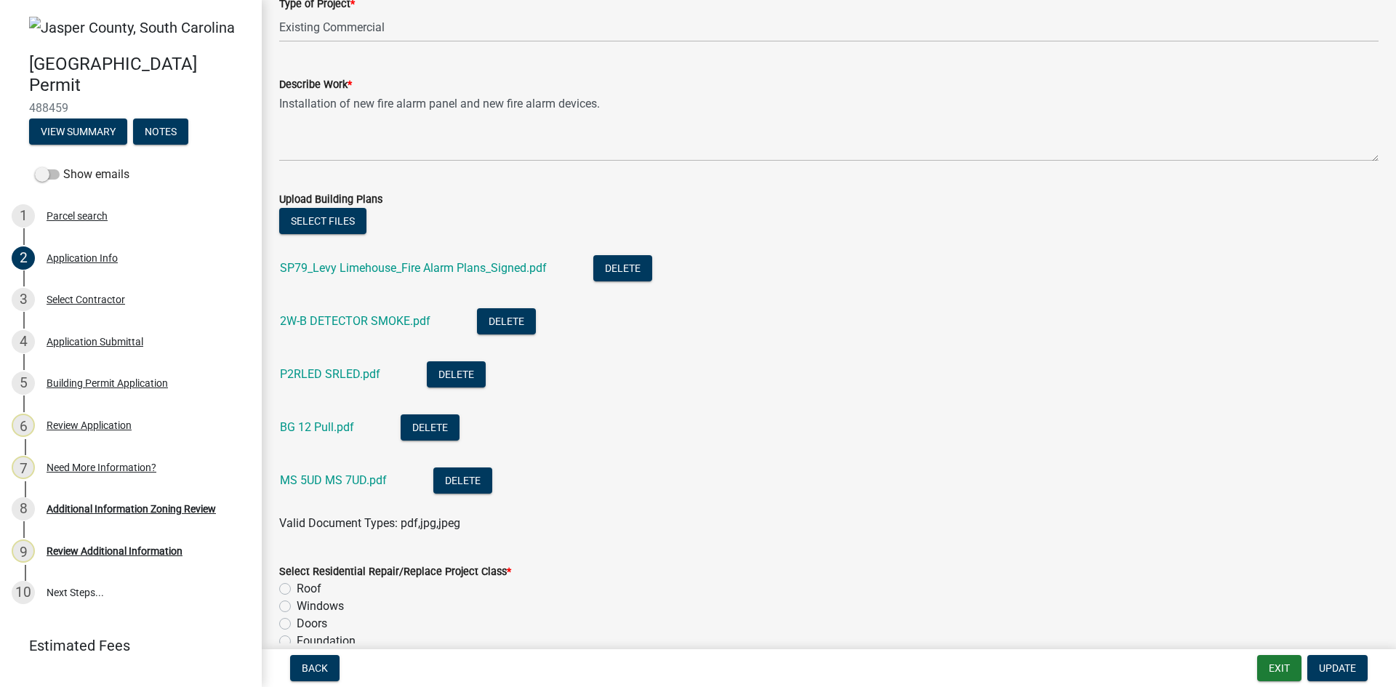
scroll to position [1626, 0]
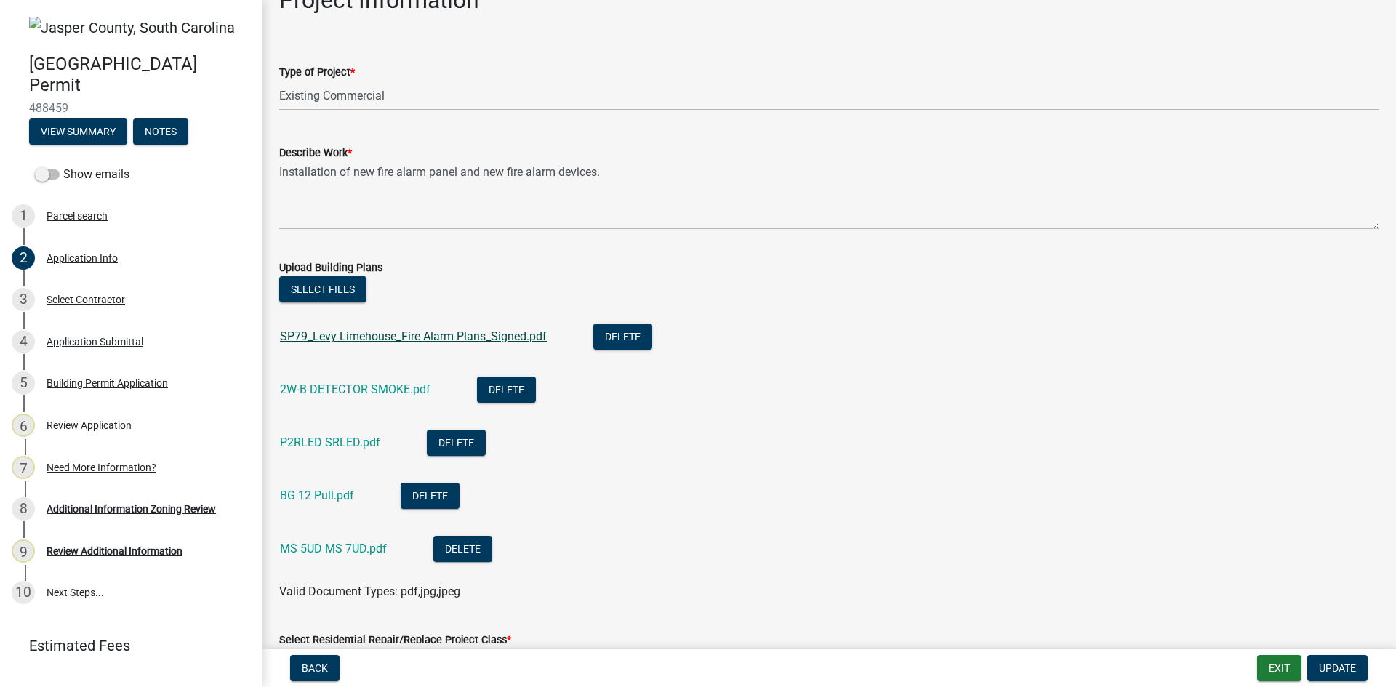
click at [428, 340] on link "SP79_Levy Limehouse_Fire Alarm Plans_Signed.pdf" at bounding box center [413, 336] width 267 height 14
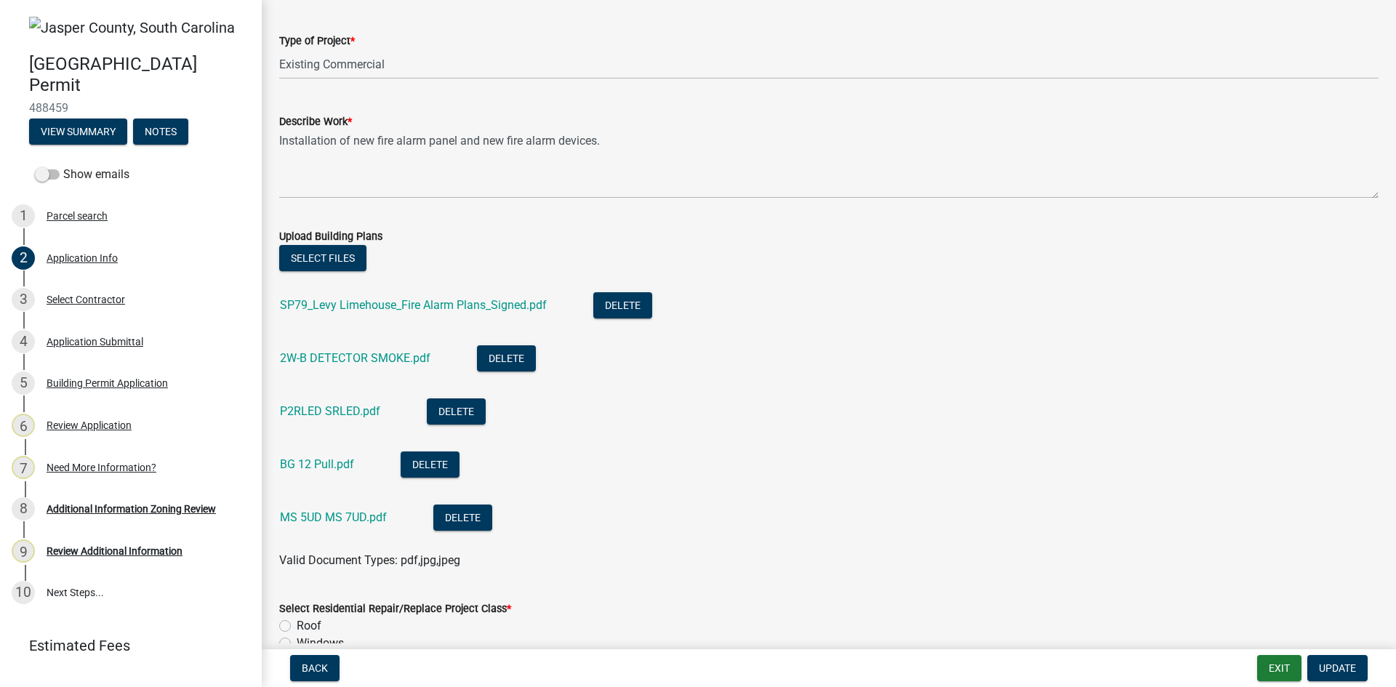
scroll to position [1699, 0]
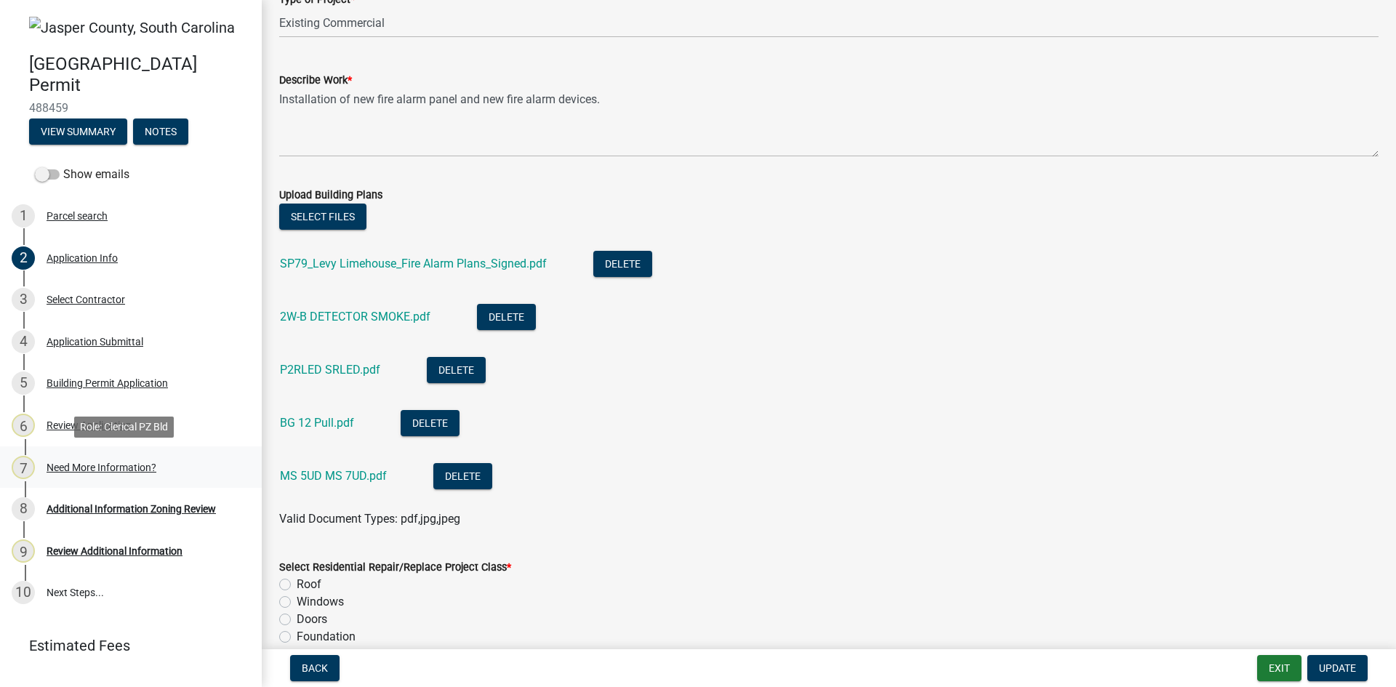
click at [113, 470] on div "Need More Information?" at bounding box center [102, 468] width 110 height 10
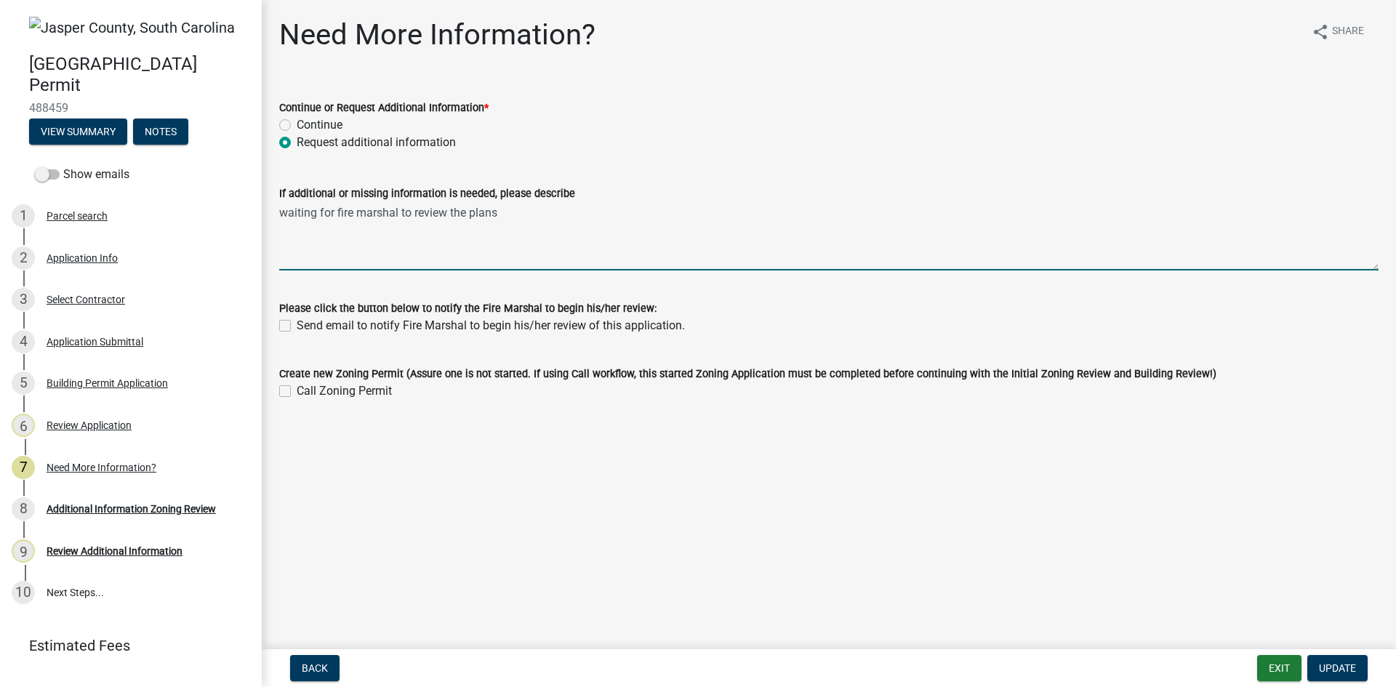
click at [507, 214] on textarea "waiting for fire marshal to review the plans" at bounding box center [829, 236] width 1100 height 68
type textarea "w"
click at [301, 215] on textarea "Pleae reference 2021 IFC codes we adopted them, these show to 2018 Codes." at bounding box center [829, 236] width 1100 height 68
type textarea "Please reference 2021 IFC codes we adopted them, these show to 2018 Codes."
click at [1343, 671] on span "Update" at bounding box center [1337, 669] width 37 height 12
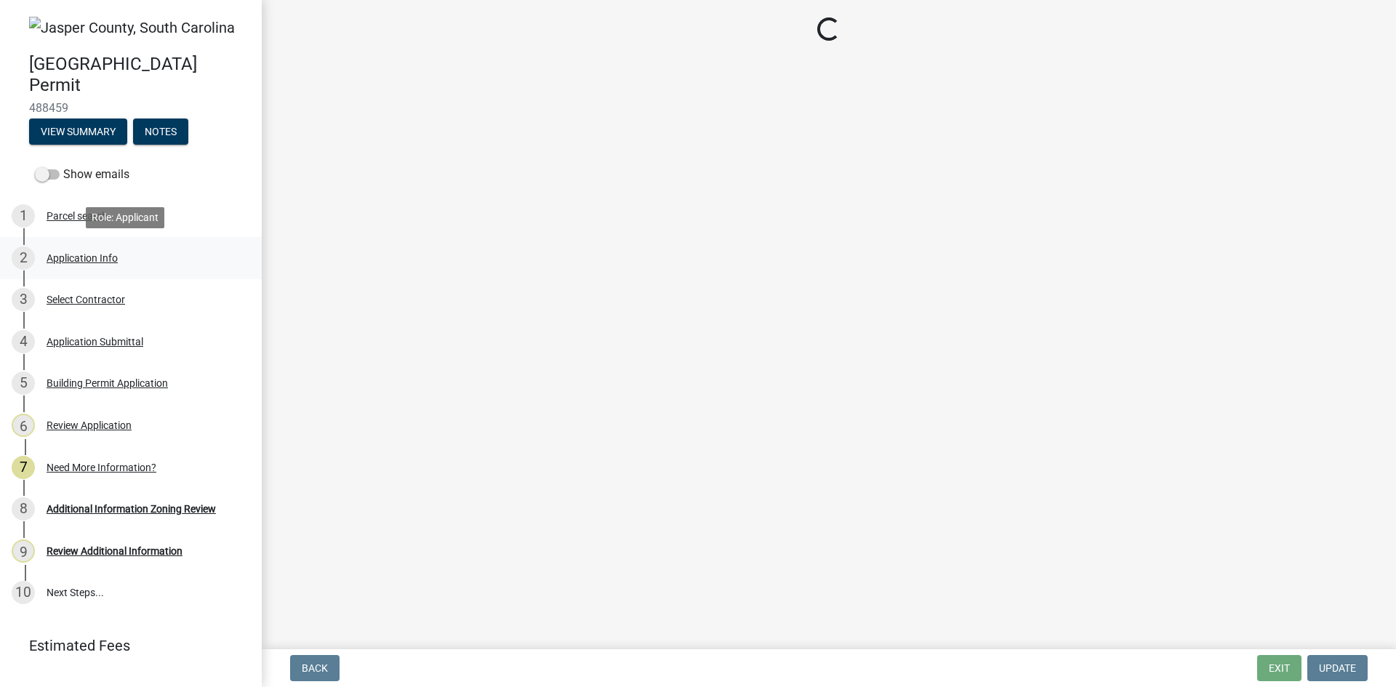
click at [89, 260] on div "Application Info" at bounding box center [82, 258] width 71 height 10
select select "9ee69ee8-4d28-486b-bc7b-e904e70aa828"
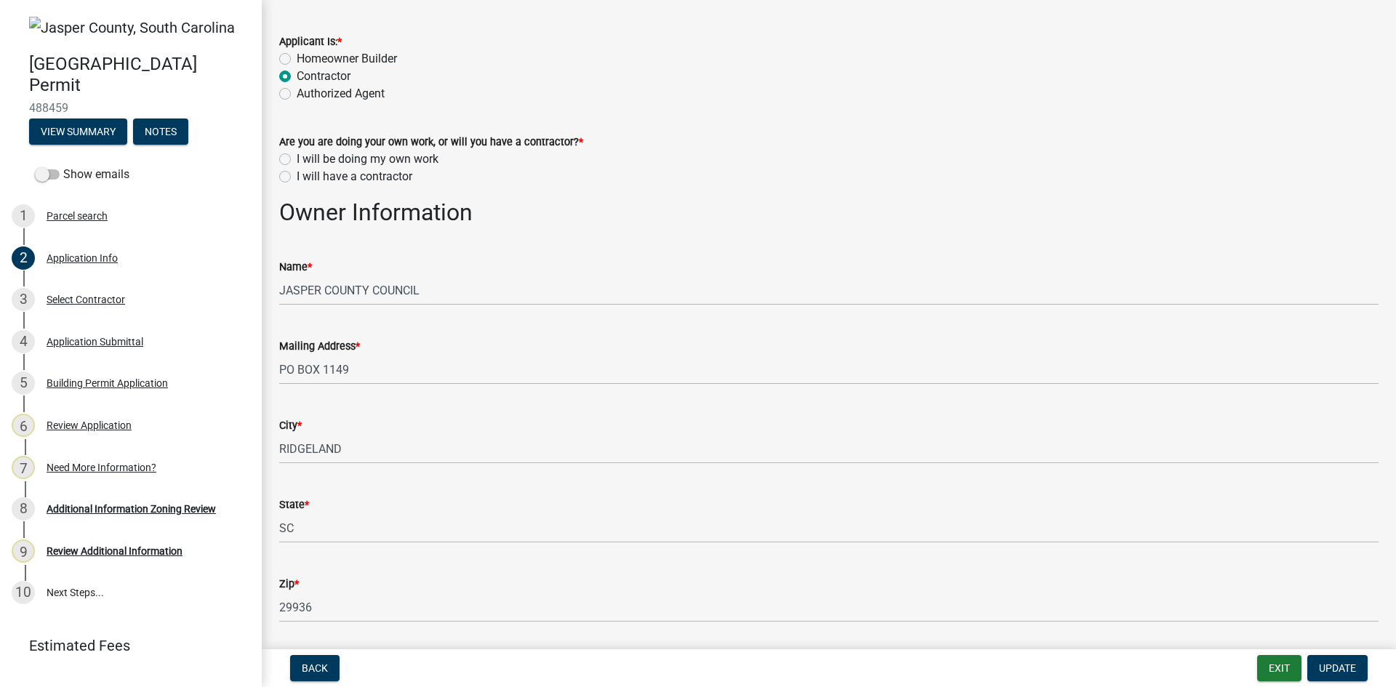
scroll to position [145, 0]
